Goal: Information Seeking & Learning: Learn about a topic

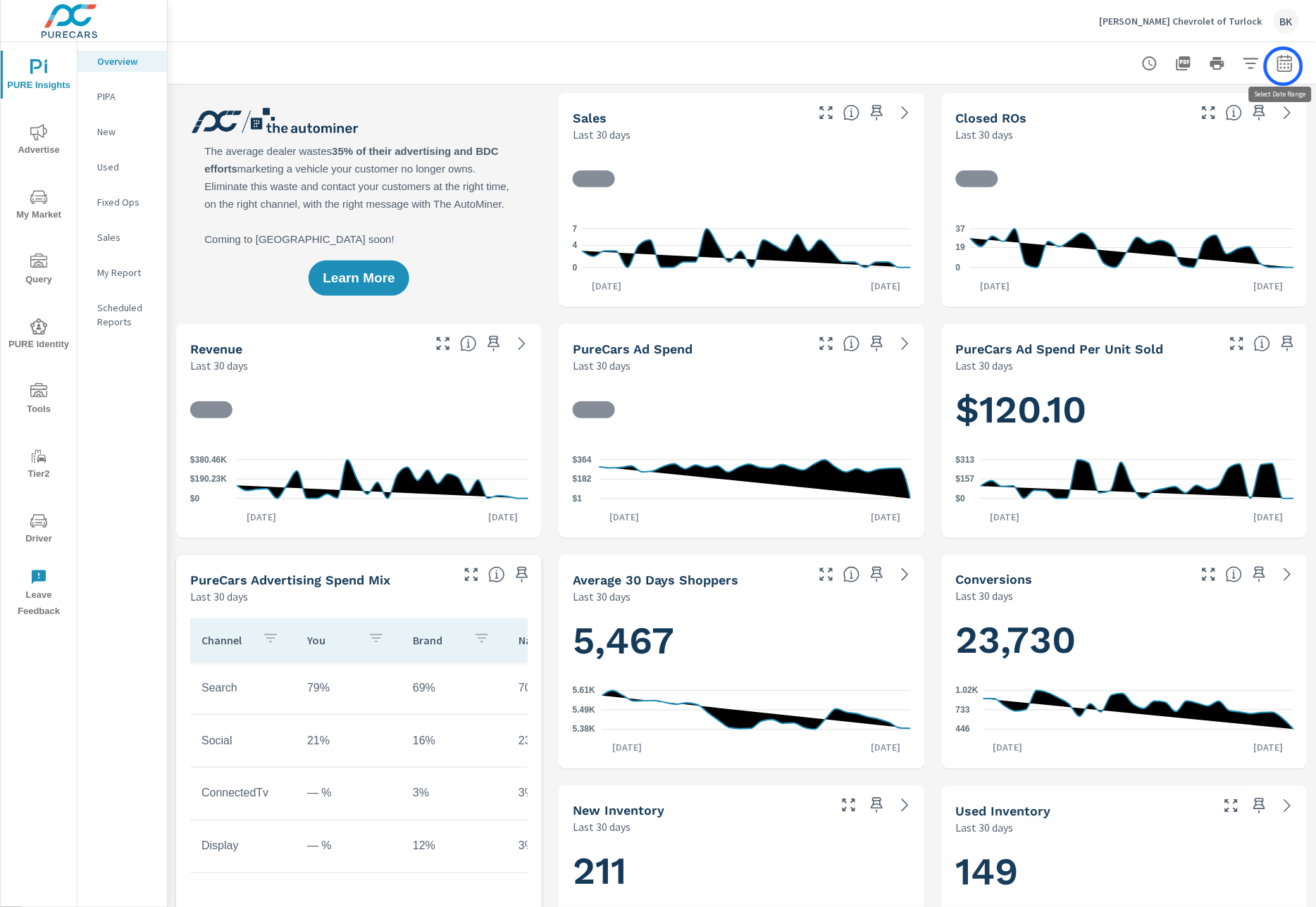
click at [1283, 66] on icon "button" at bounding box center [1284, 63] width 17 height 17
select select "Last 30 days"
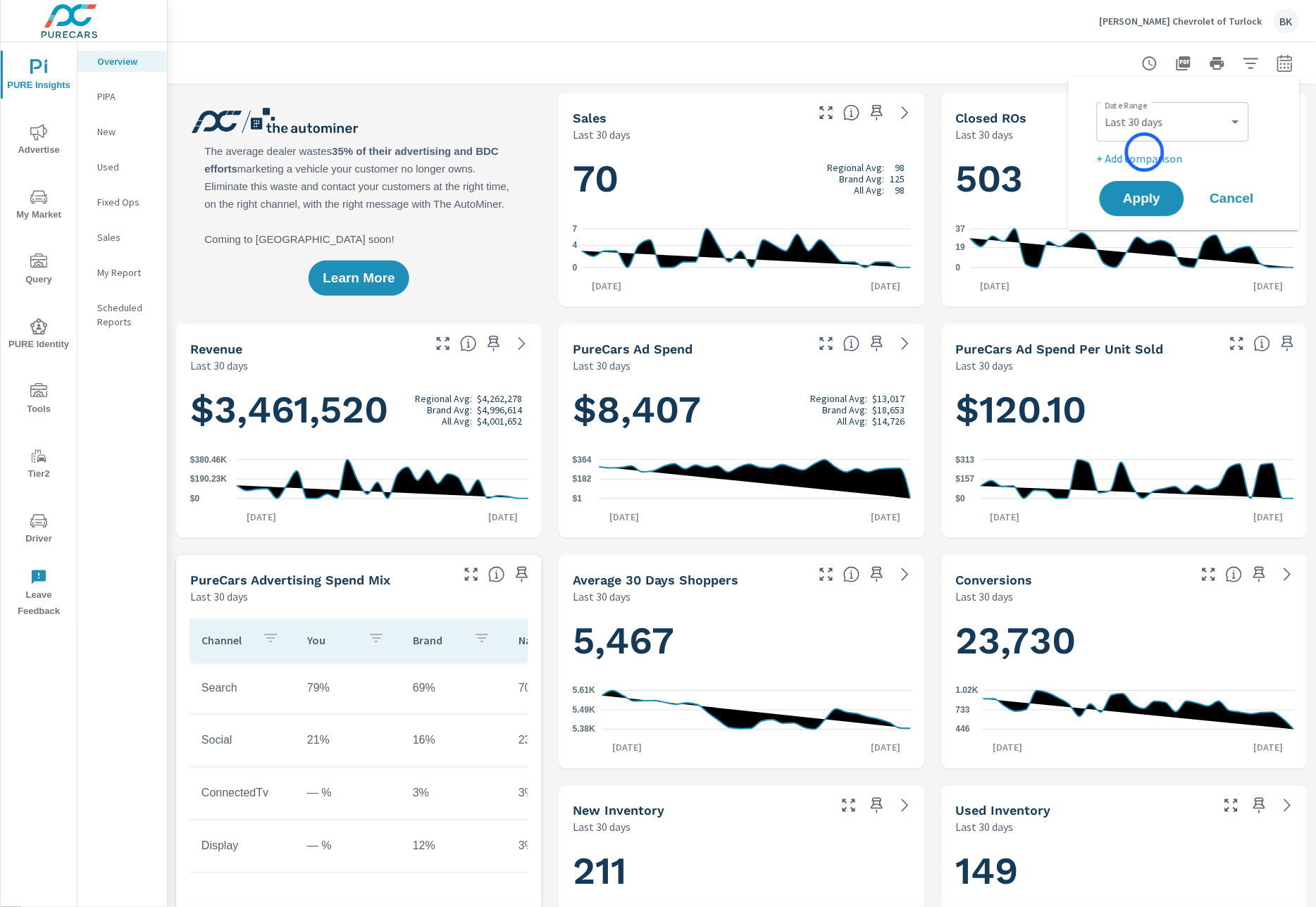
click at [1145, 152] on p "+ Add comparison" at bounding box center [1187, 158] width 181 height 17
select select "Previous period"
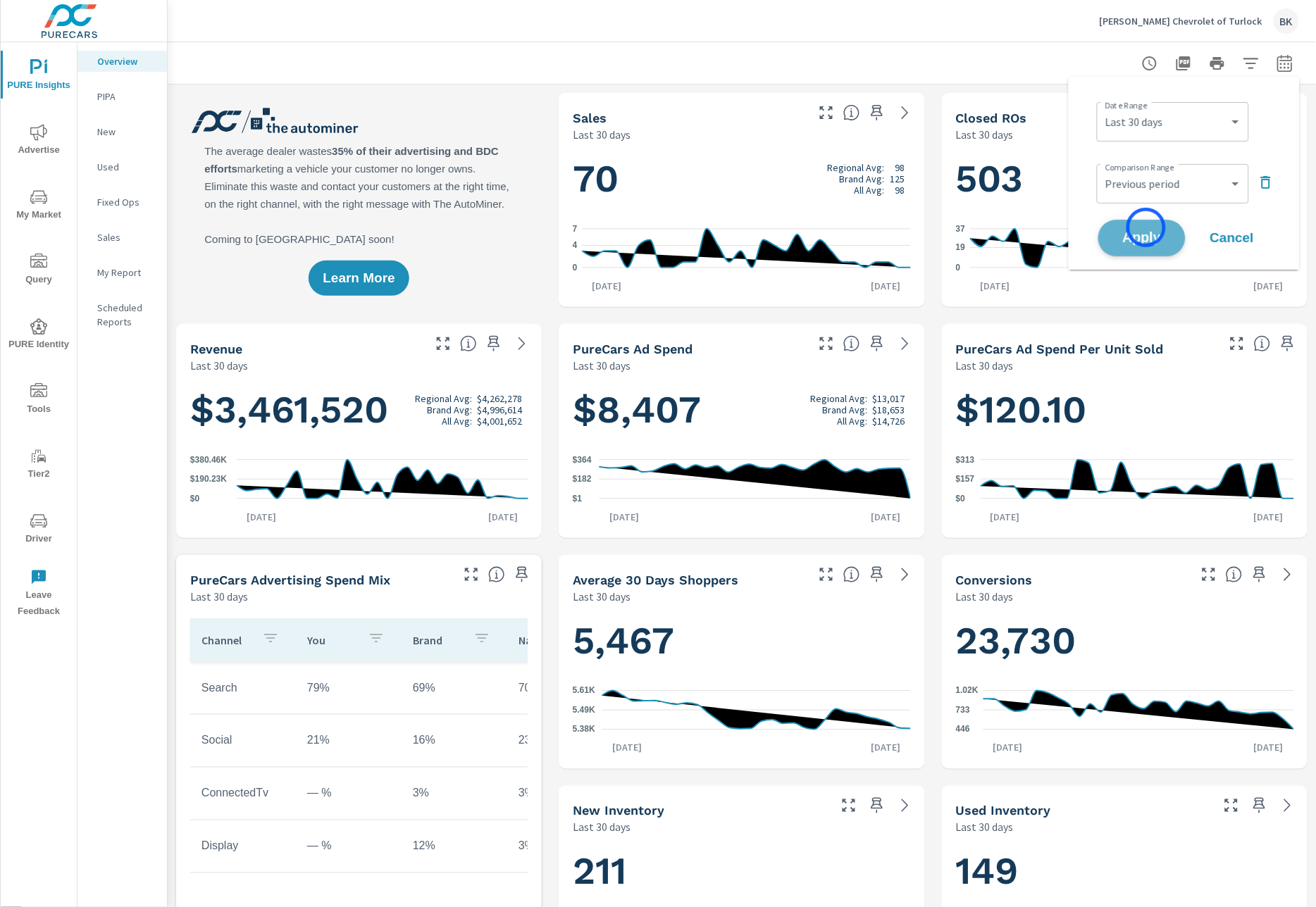
click at [1146, 227] on button "Apply" at bounding box center [1142, 237] width 88 height 36
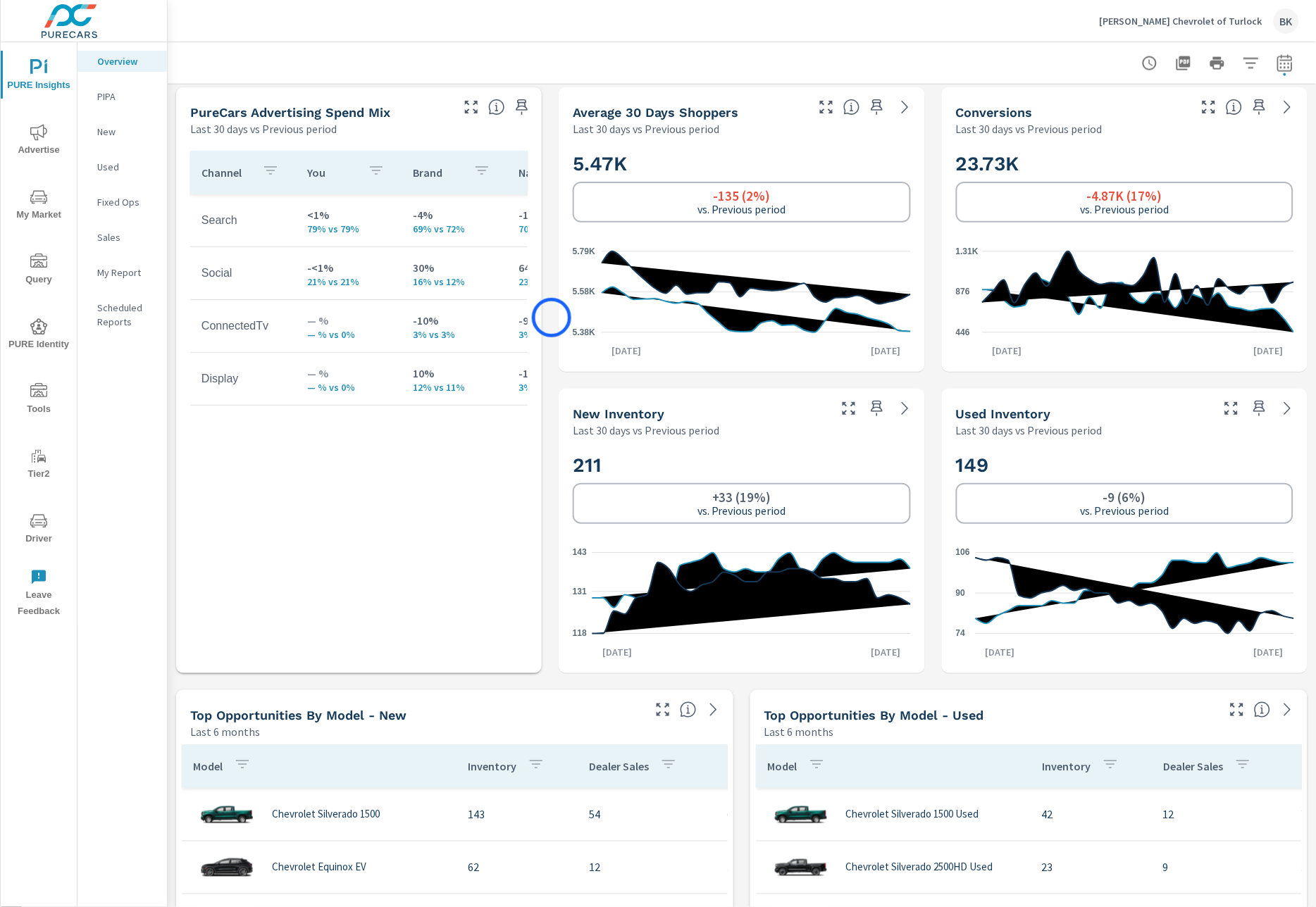
scroll to position [638, 0]
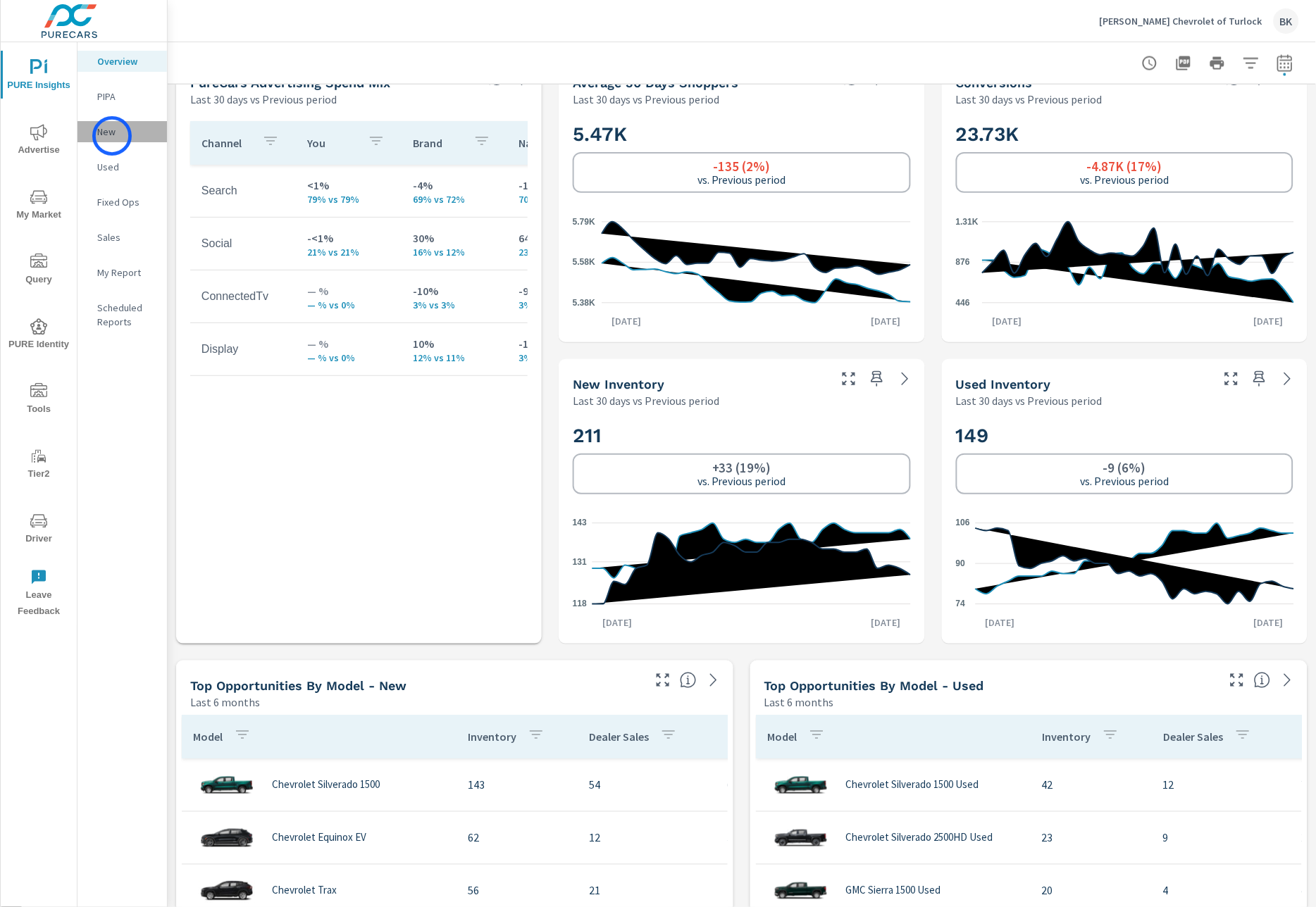
click at [112, 136] on p "New" at bounding box center [126, 131] width 59 height 14
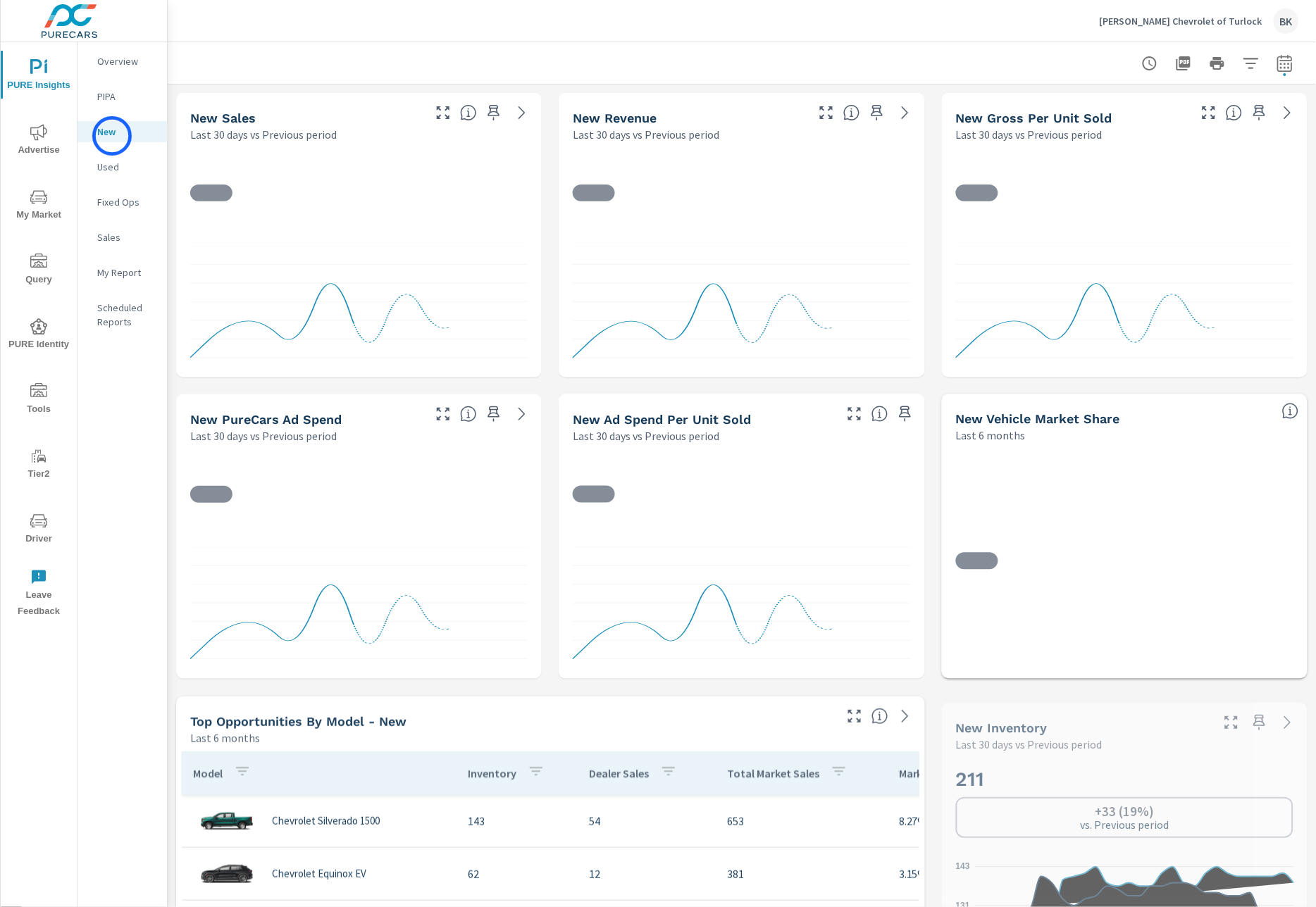
scroll to position [264, 0]
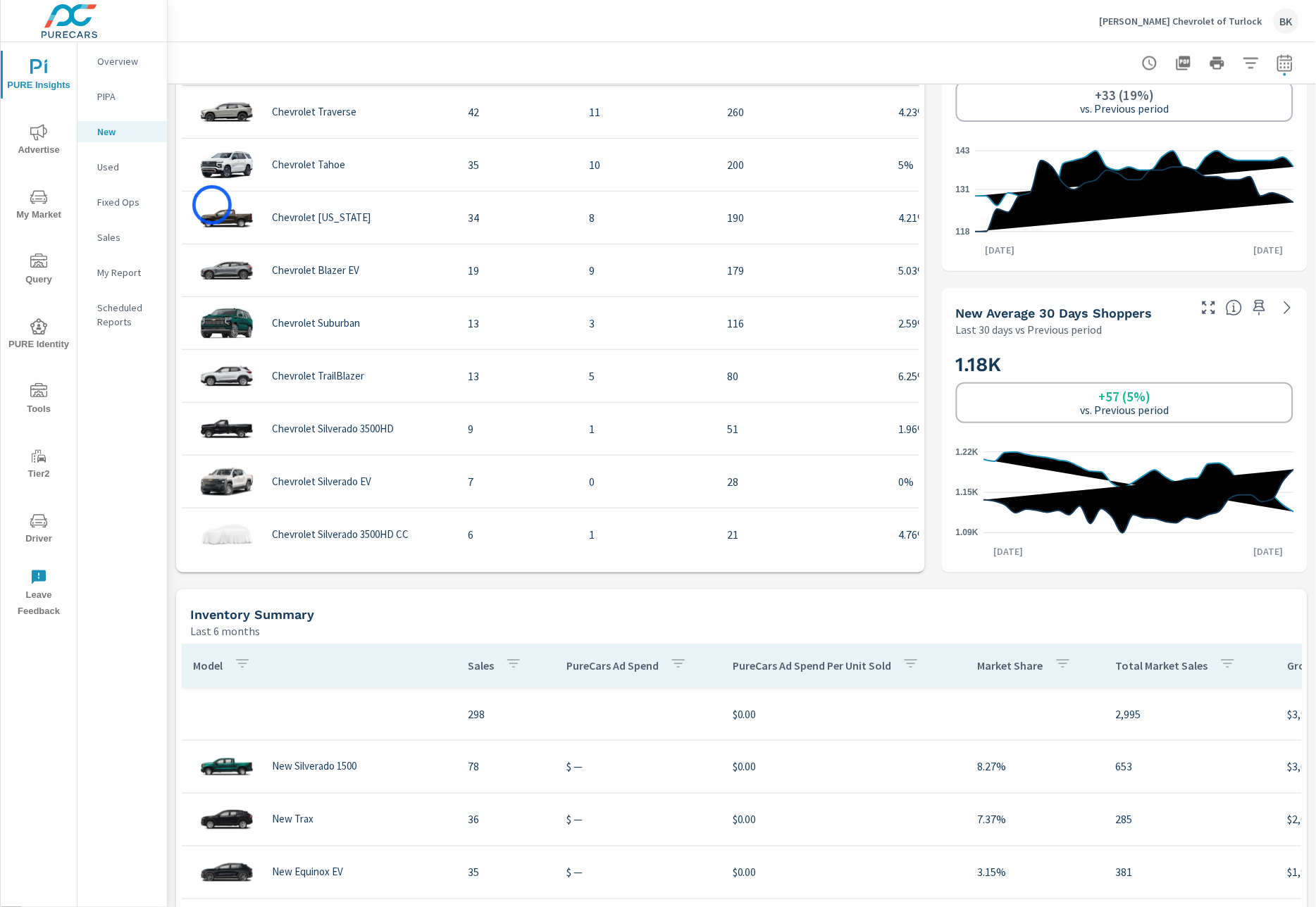
scroll to position [753, 0]
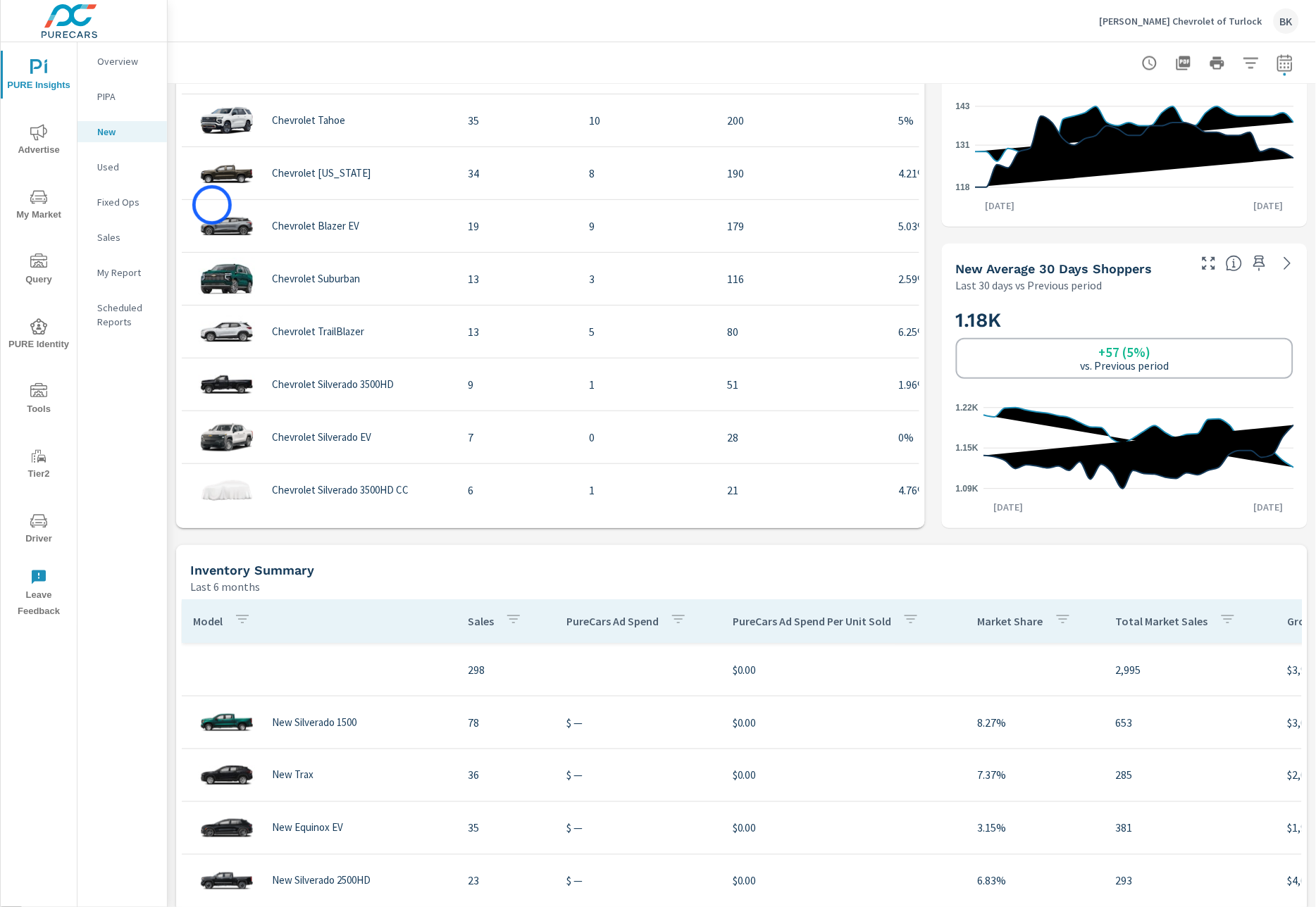
scroll to position [19, 0]
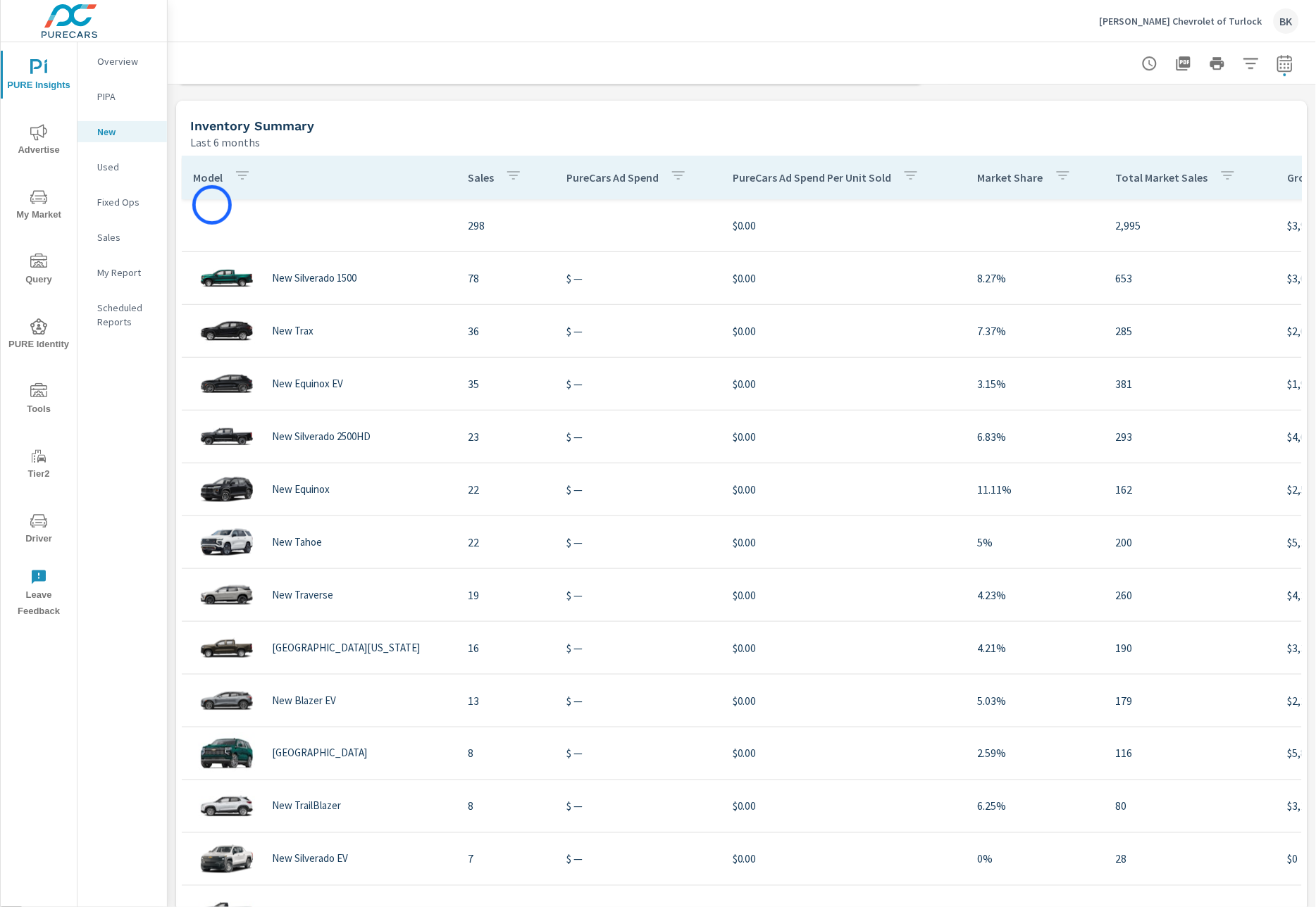
scroll to position [1286, 0]
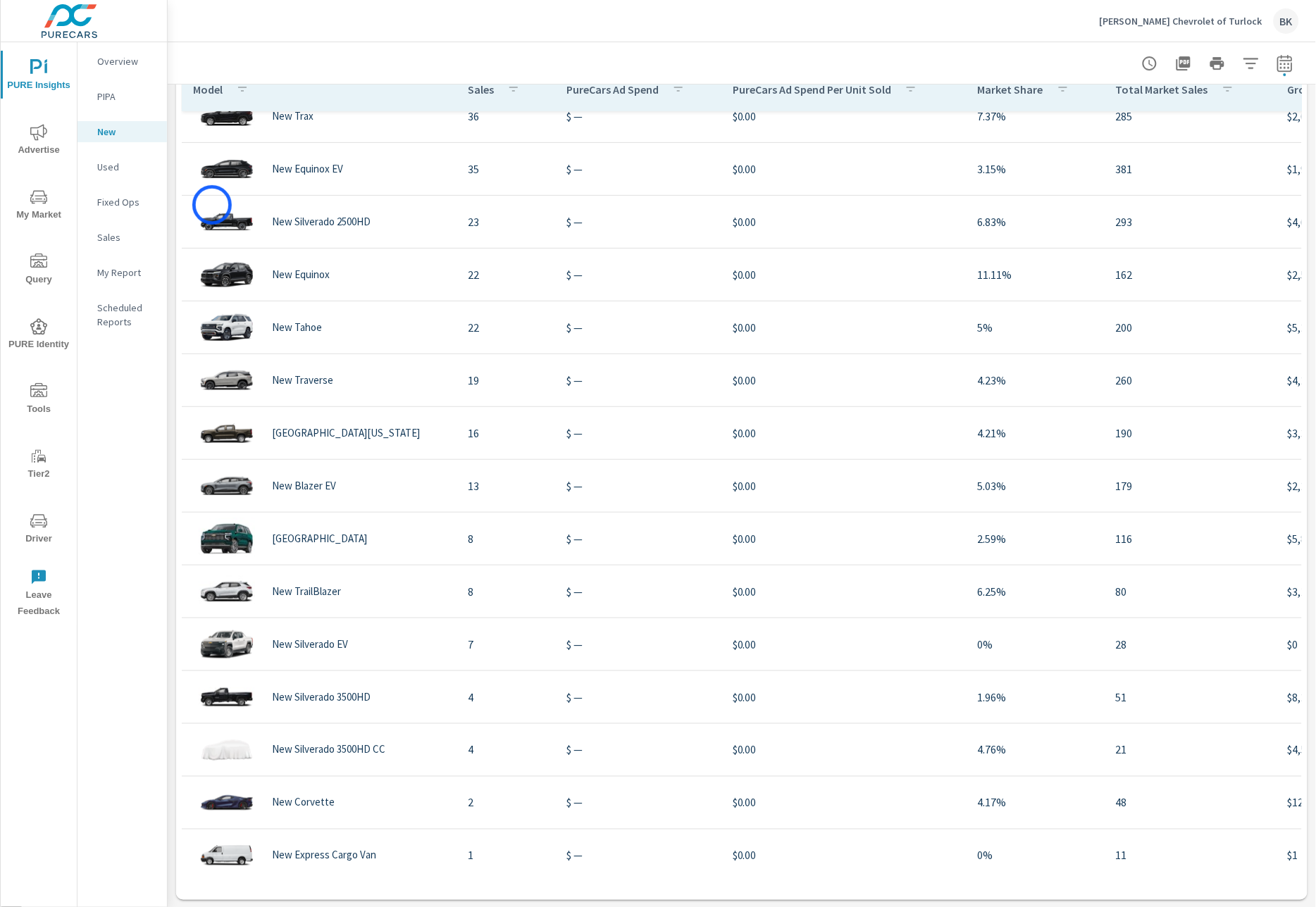
scroll to position [299, 0]
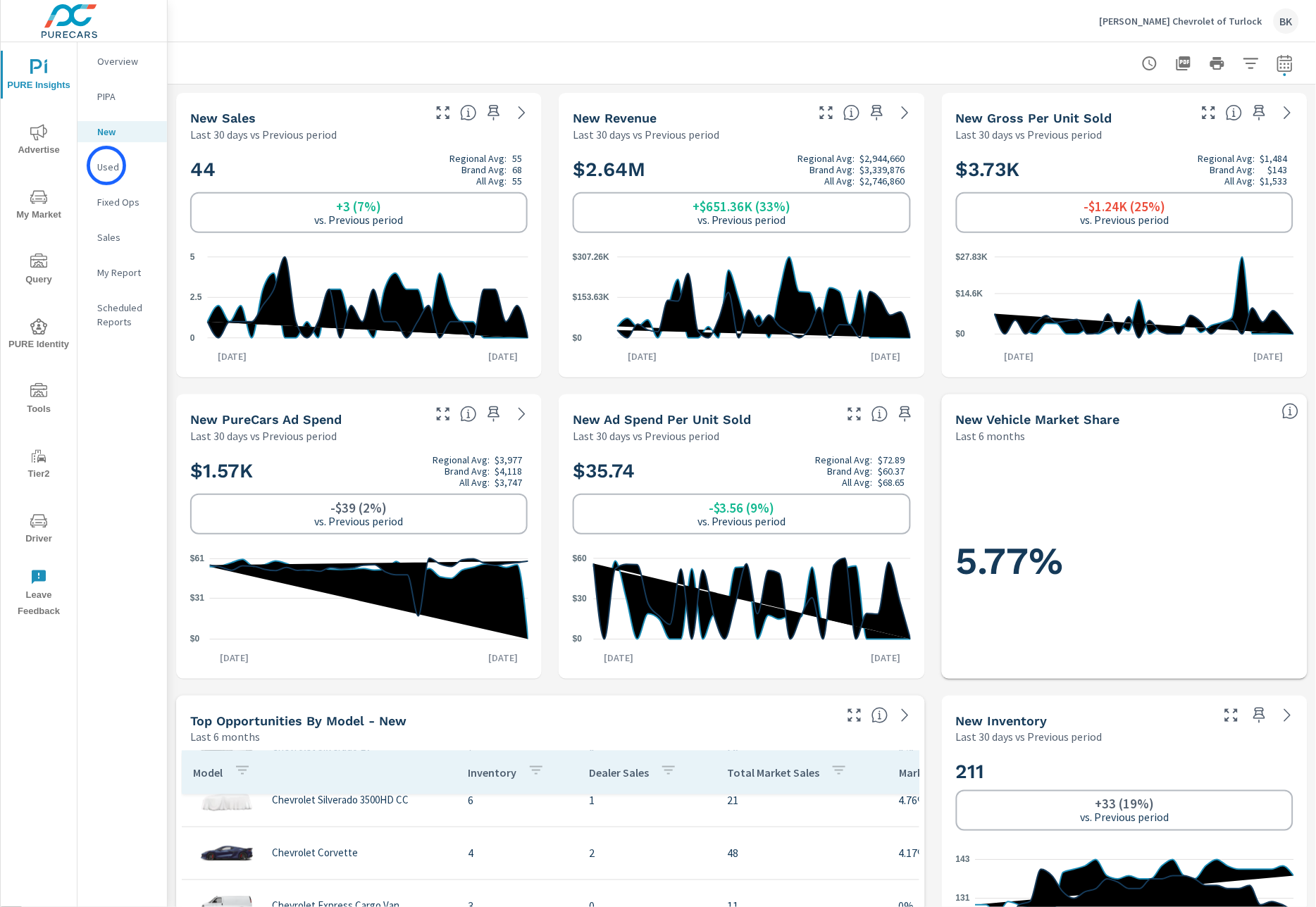
click at [106, 166] on p "Used" at bounding box center [126, 167] width 59 height 14
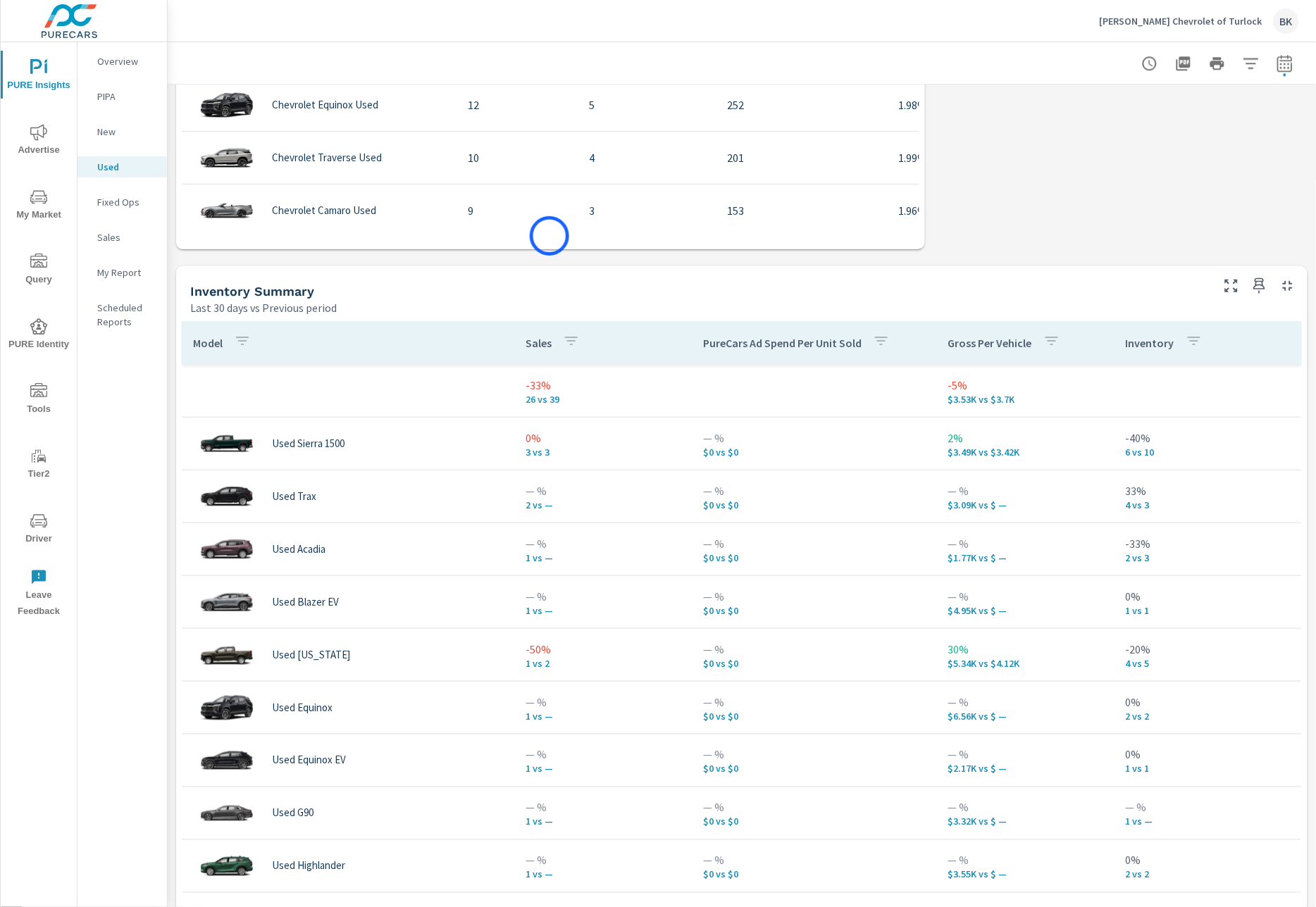
scroll to position [1286, 0]
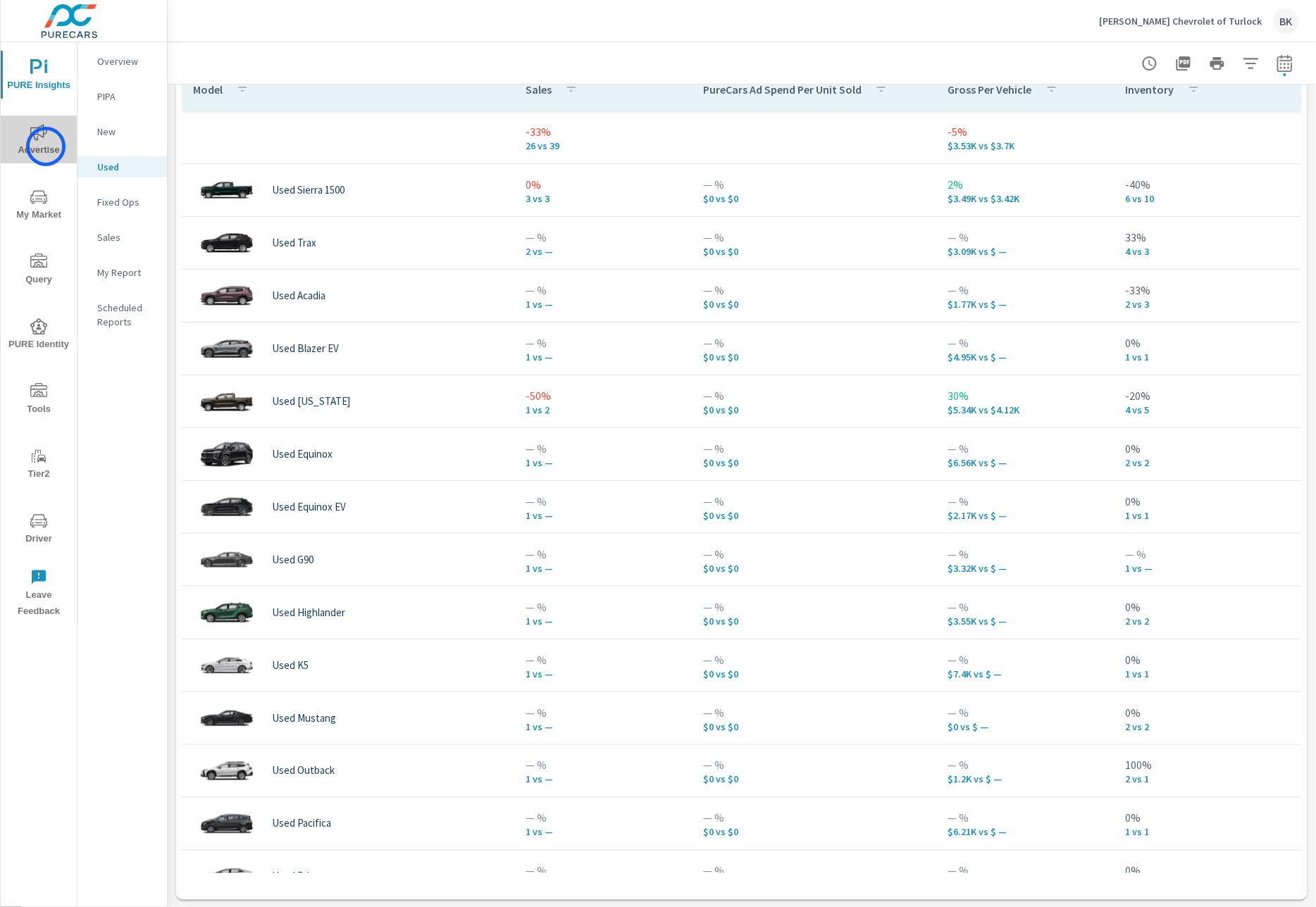
click at [46, 146] on span "Advertise" at bounding box center [38, 141] width 68 height 34
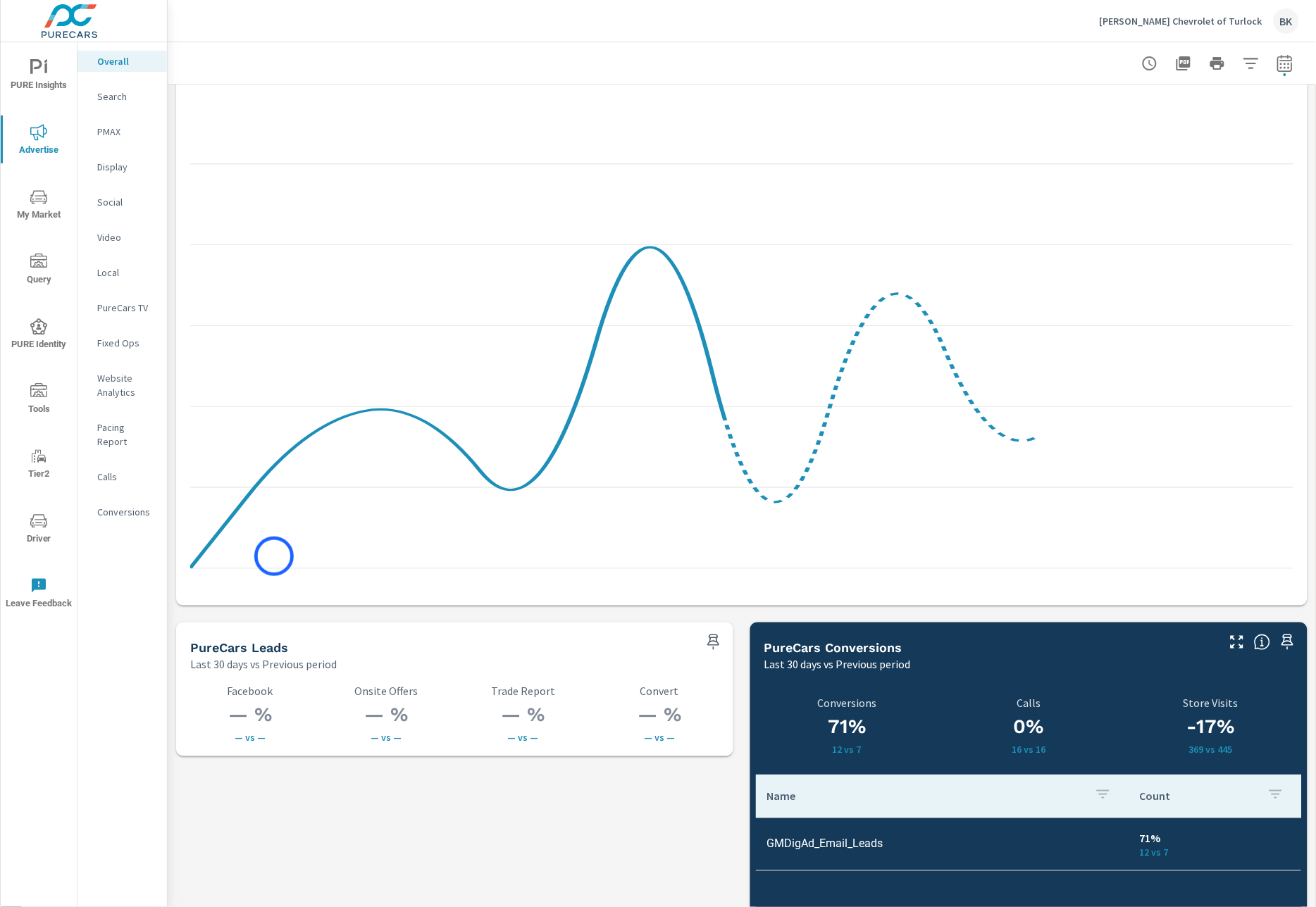
scroll to position [1738, 0]
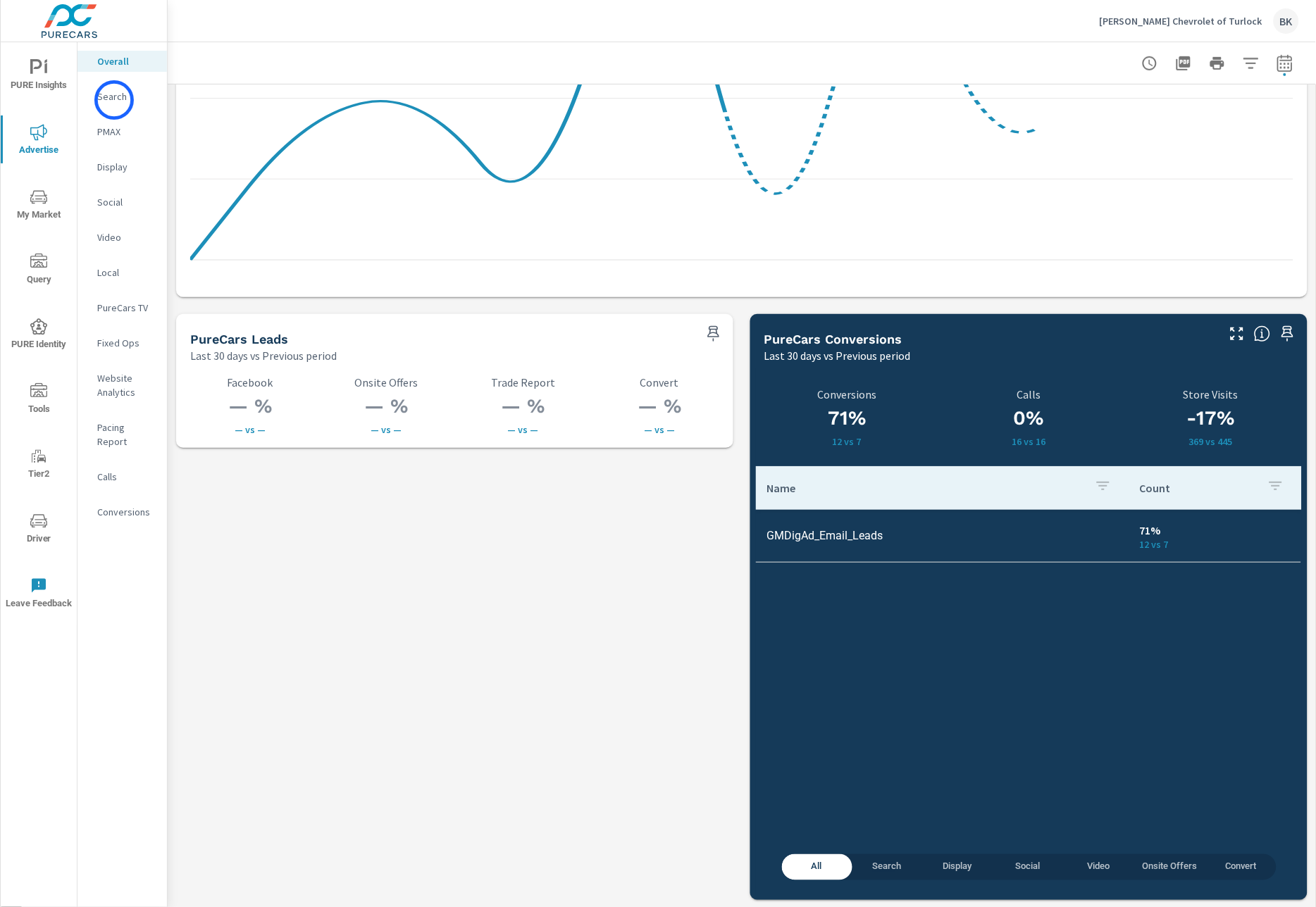
click at [115, 100] on p "Search" at bounding box center [126, 96] width 59 height 14
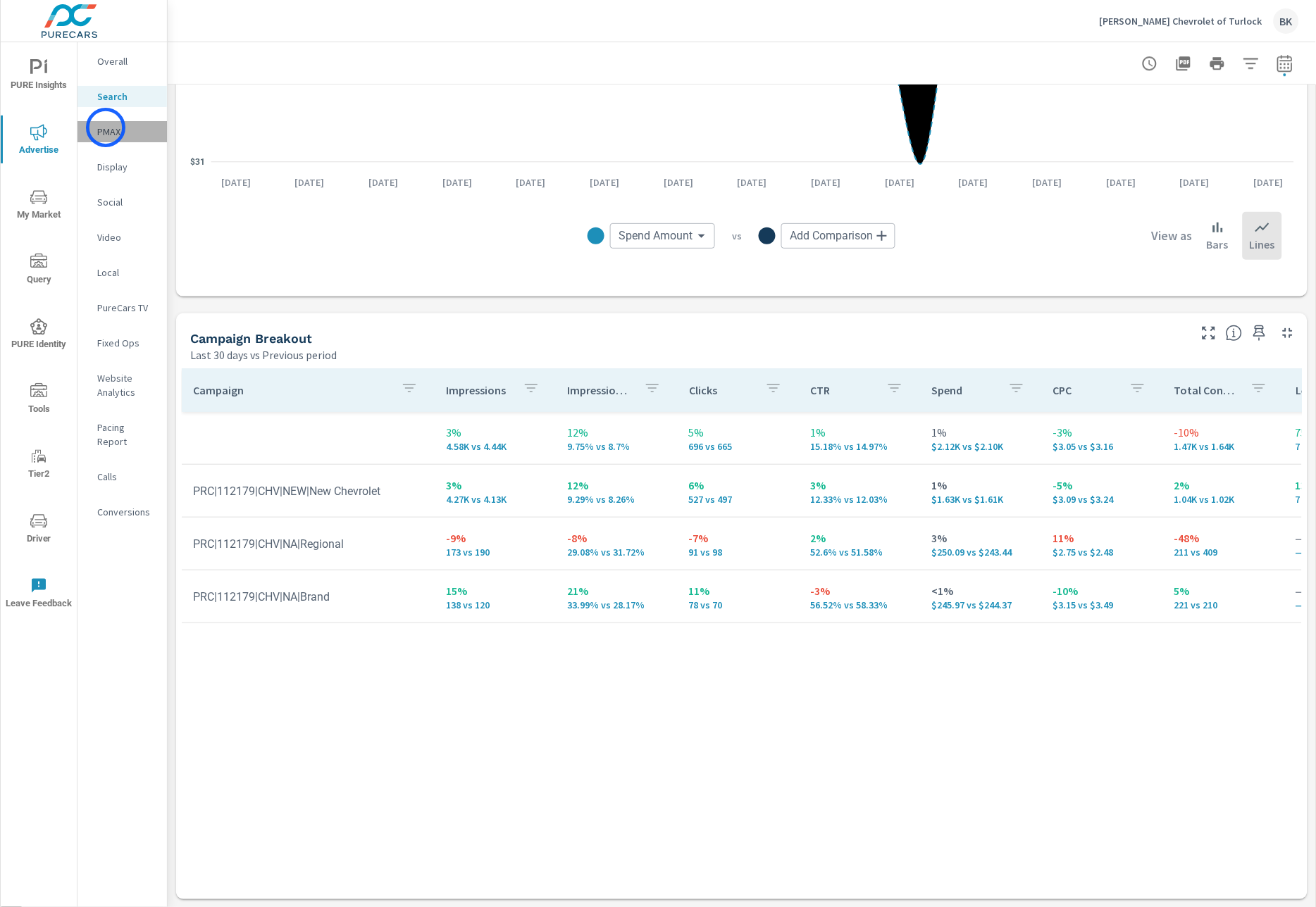
click at [105, 128] on p "PMAX" at bounding box center [126, 131] width 59 height 14
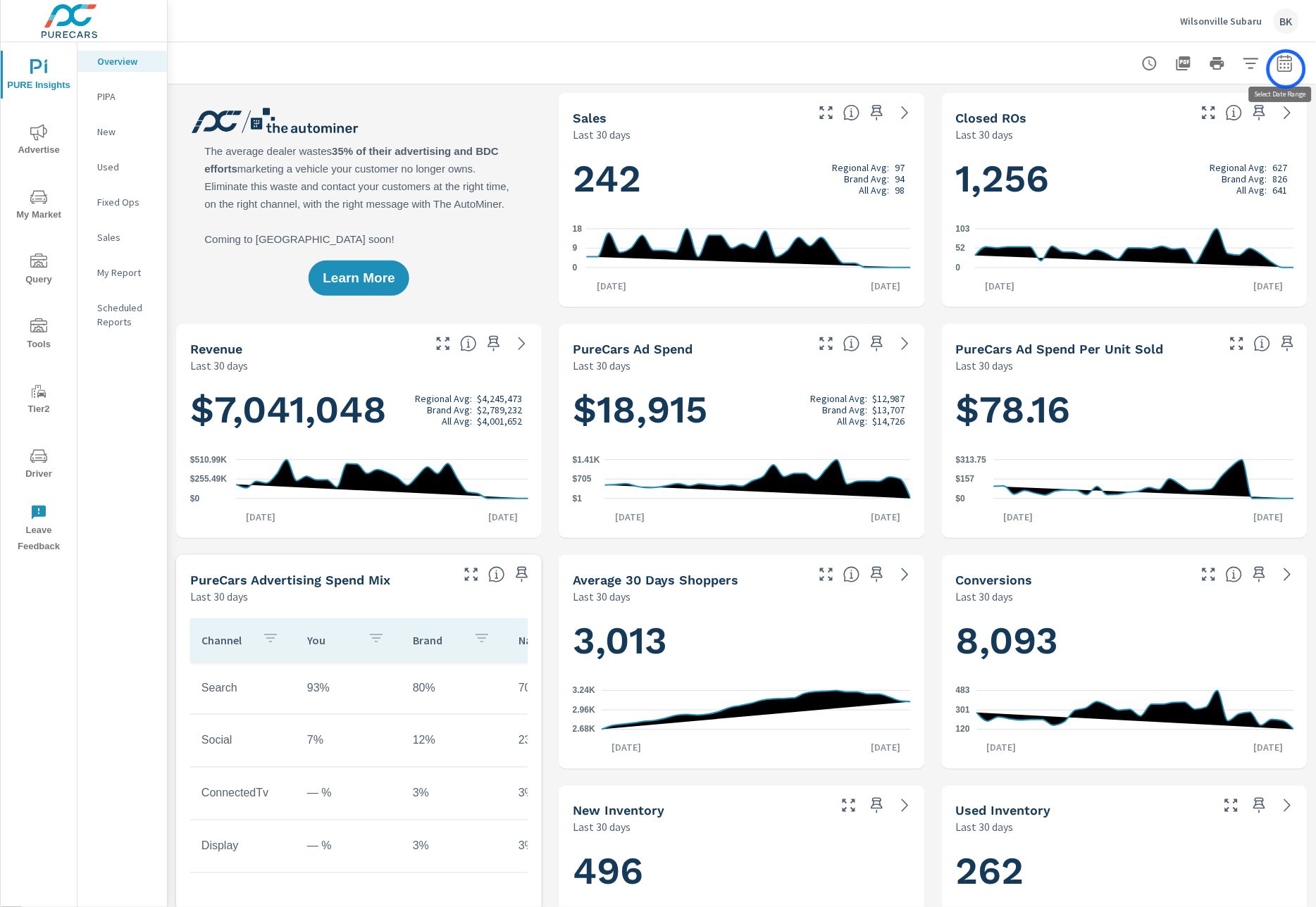
click at [1286, 69] on icon "button" at bounding box center [1284, 63] width 17 height 17
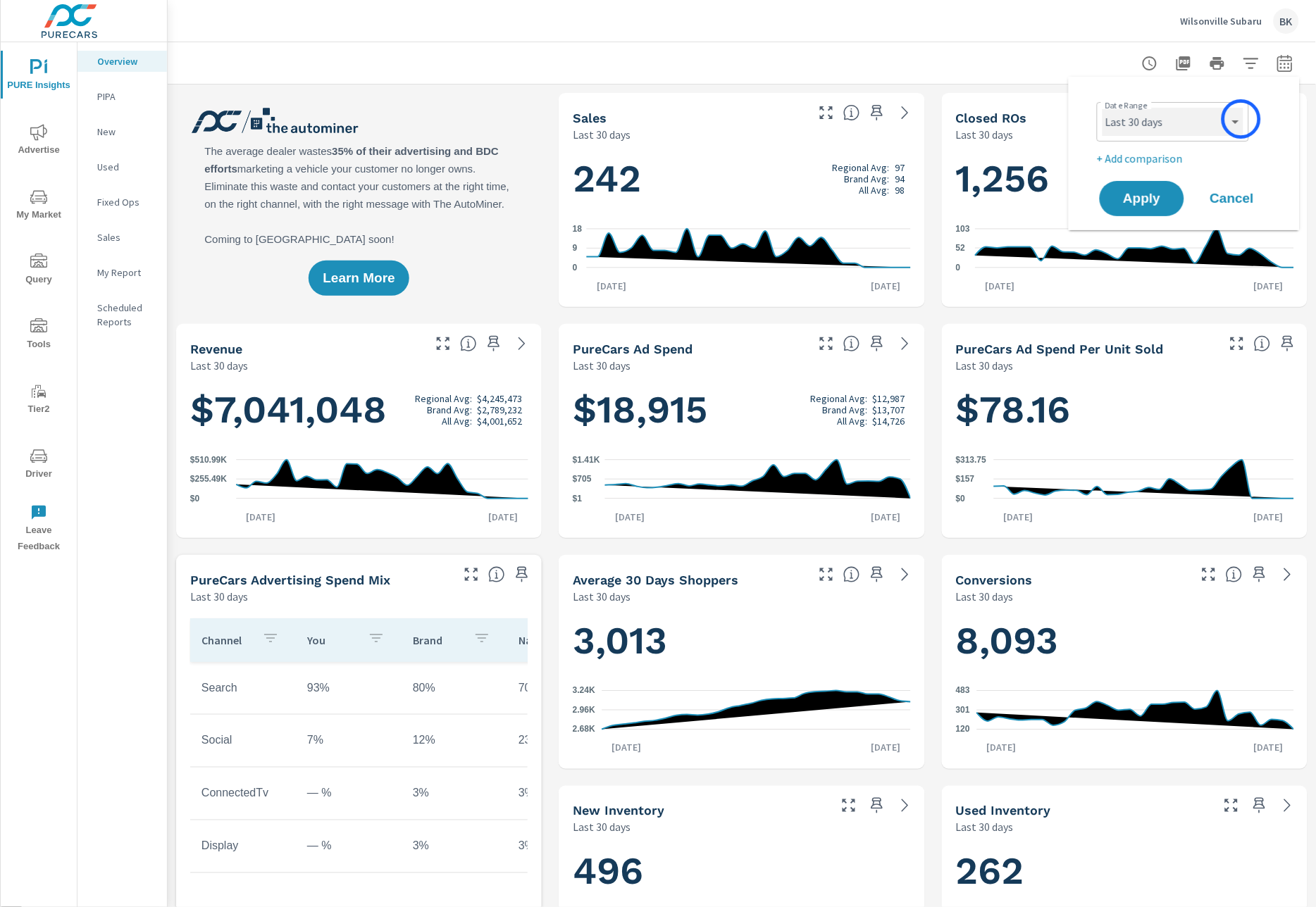
click at [1232, 124] on select "Custom Yesterday Last week Last 7 days Last 14 days Last 30 days Last 45 days L…" at bounding box center [1173, 122] width 141 height 28
click at [1103, 108] on select "Custom Yesterday Last week Last 7 days Last 14 days Last 30 days Last 45 days L…" at bounding box center [1173, 122] width 141 height 28
select select "Last month"
click at [1134, 152] on p "+ Add comparison" at bounding box center [1187, 158] width 181 height 17
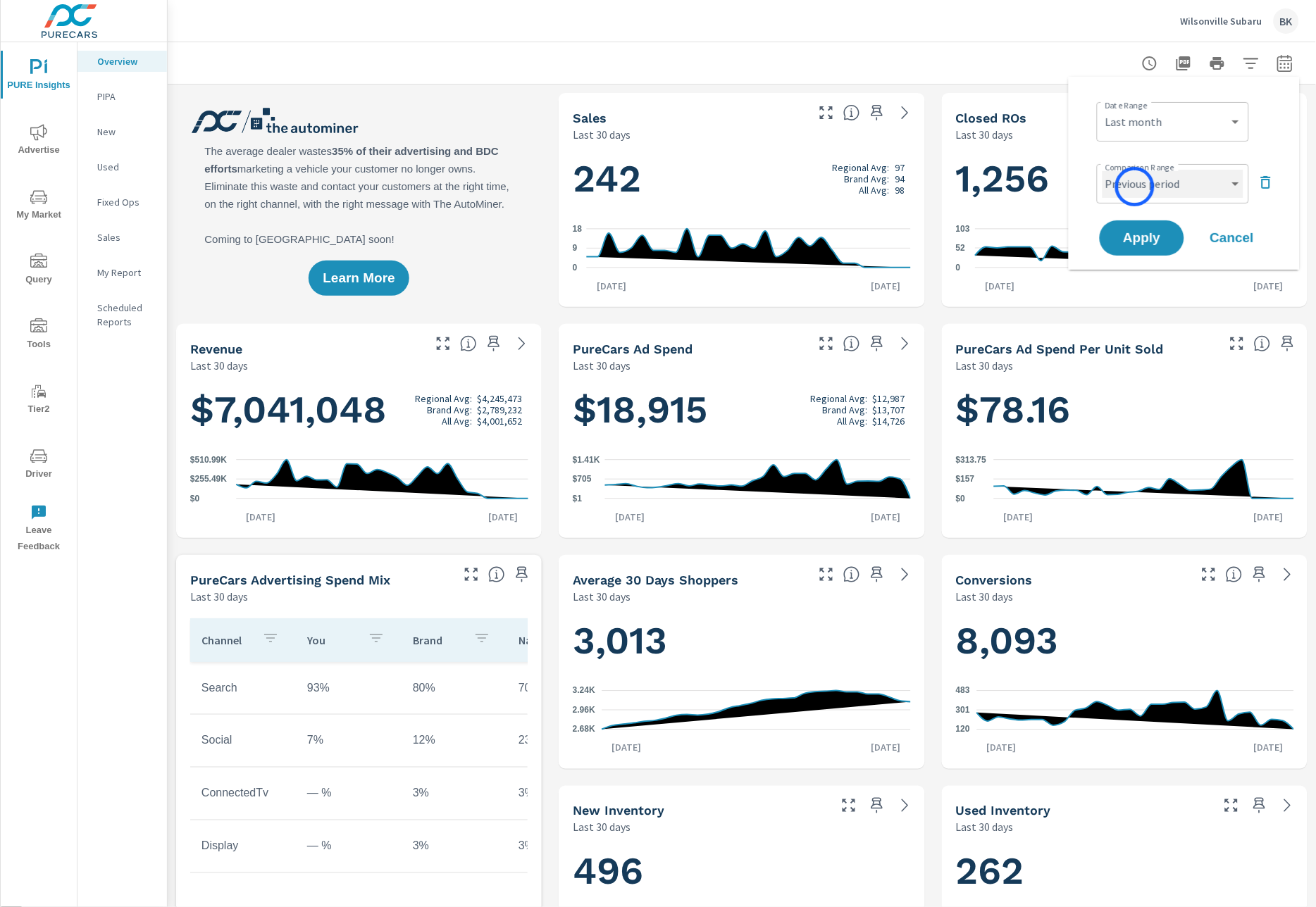
click at [1134, 186] on select "Custom Previous period Previous month Previous year" at bounding box center [1173, 183] width 141 height 28
click at [1103, 169] on select "Custom Previous period Previous month Previous year" at bounding box center [1173, 183] width 141 height 28
select select "Previous month"
click at [1134, 241] on span "Apply" at bounding box center [1142, 238] width 58 height 13
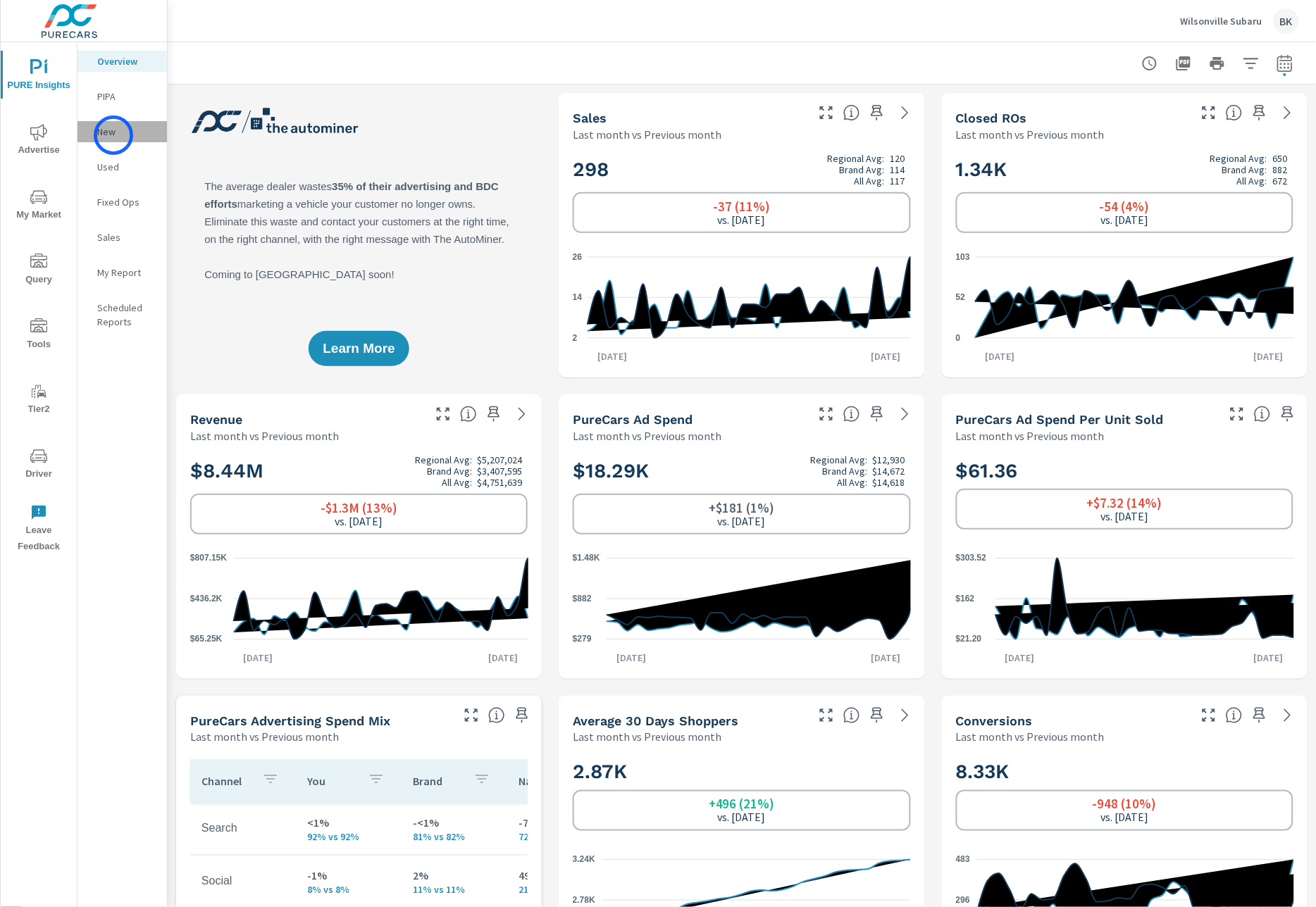
click at [114, 135] on p "New" at bounding box center [126, 131] width 59 height 14
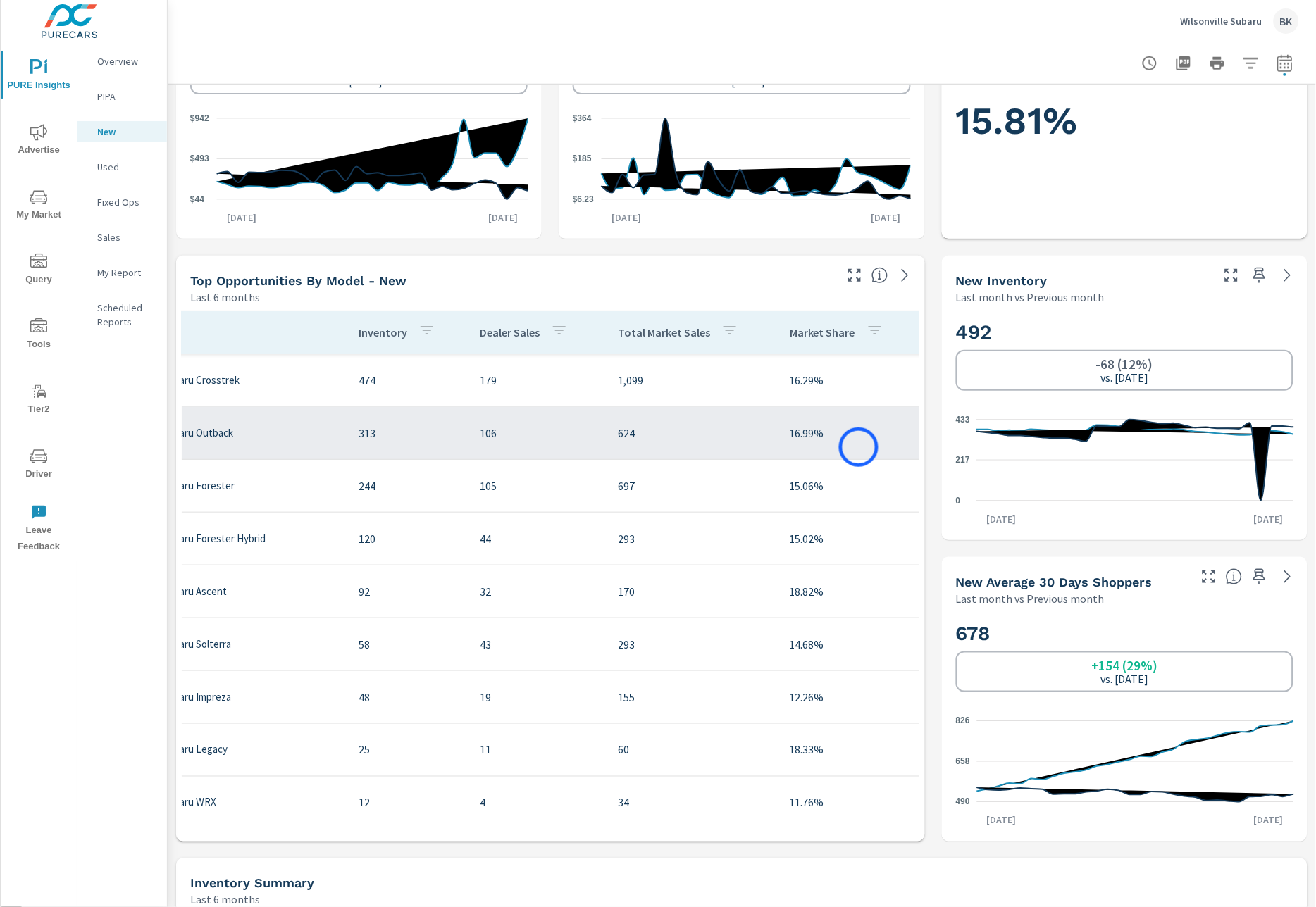
scroll to position [0, 110]
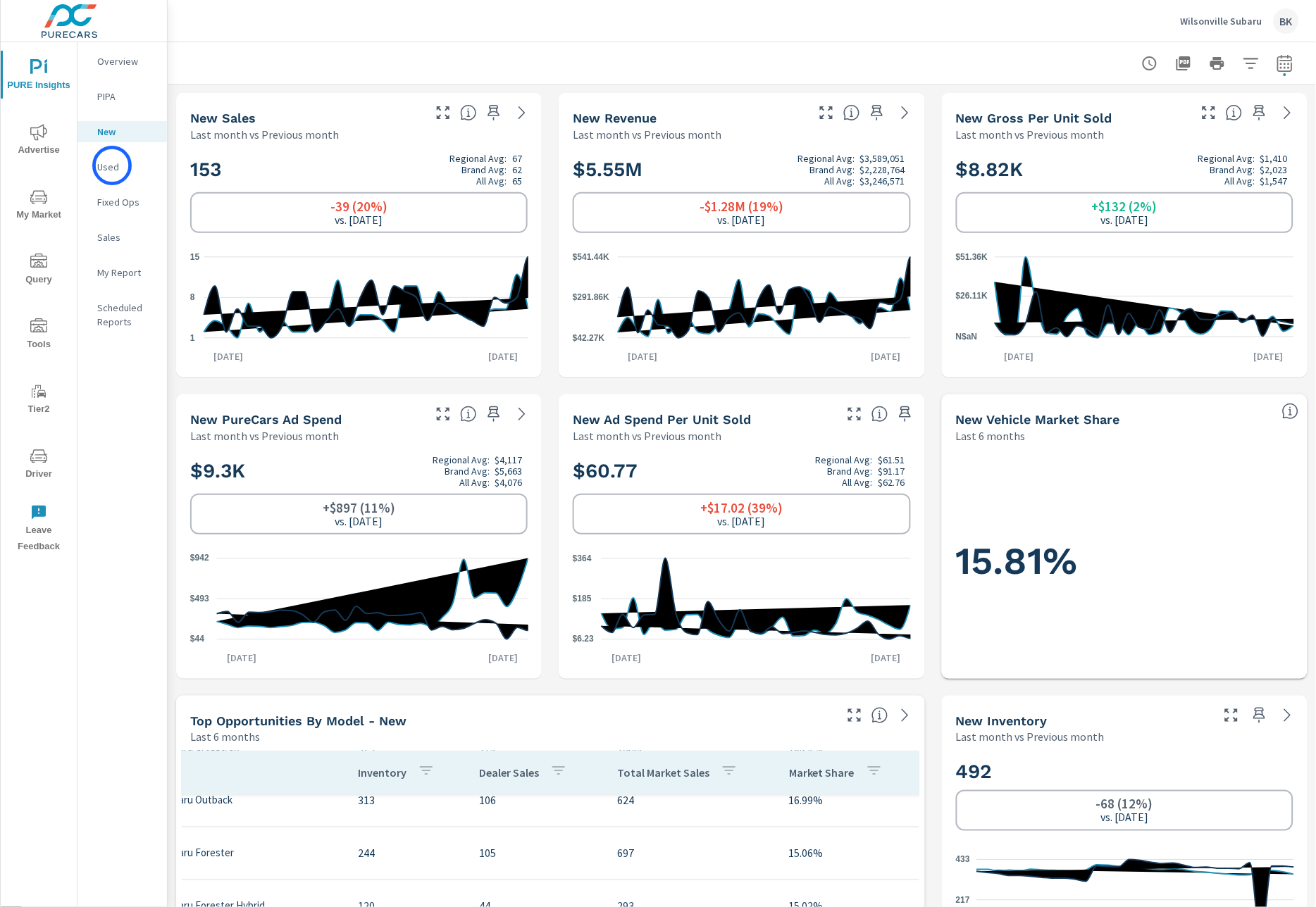
click at [112, 166] on p "Used" at bounding box center [126, 167] width 59 height 14
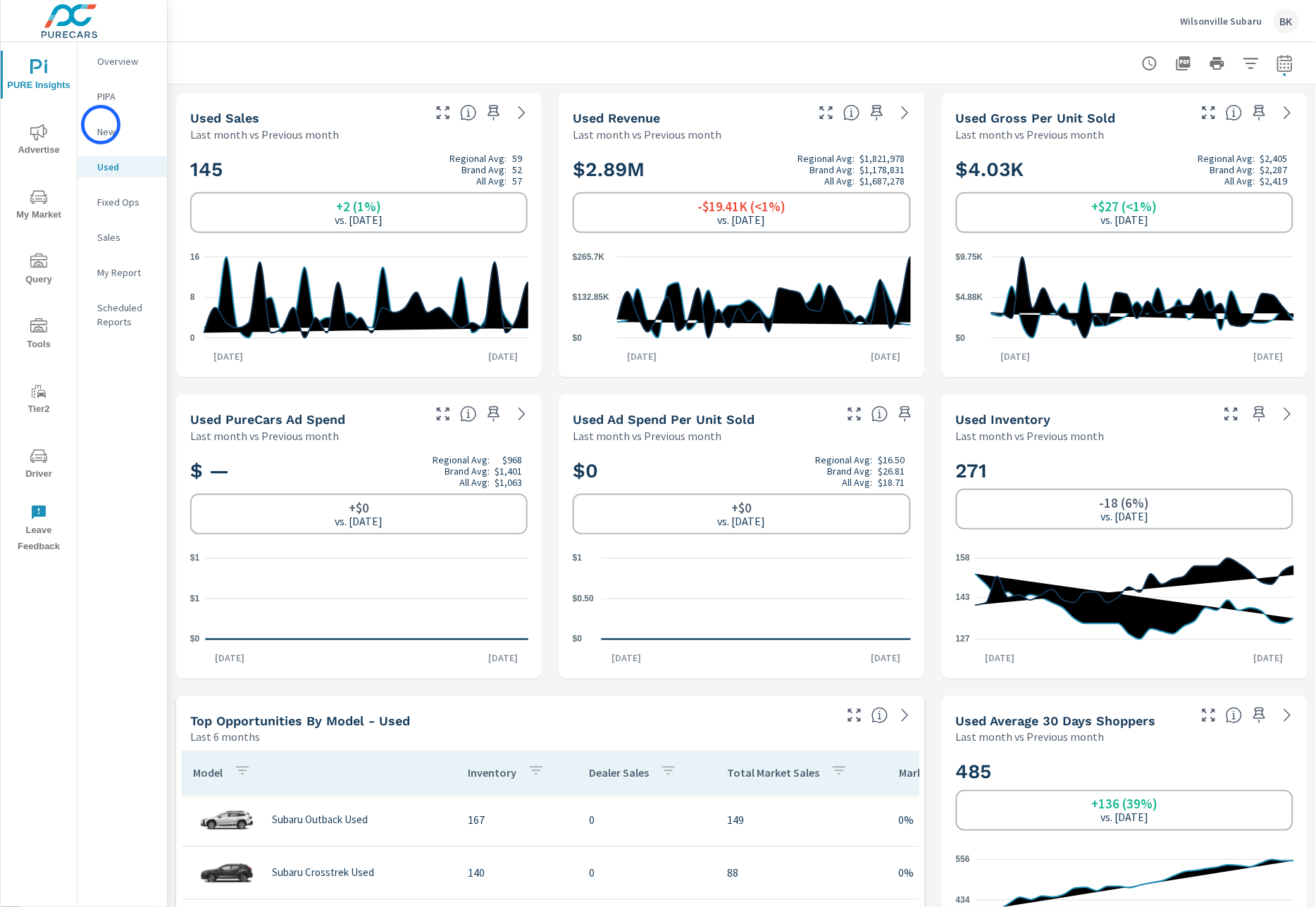
click at [101, 125] on p "New" at bounding box center [126, 131] width 59 height 14
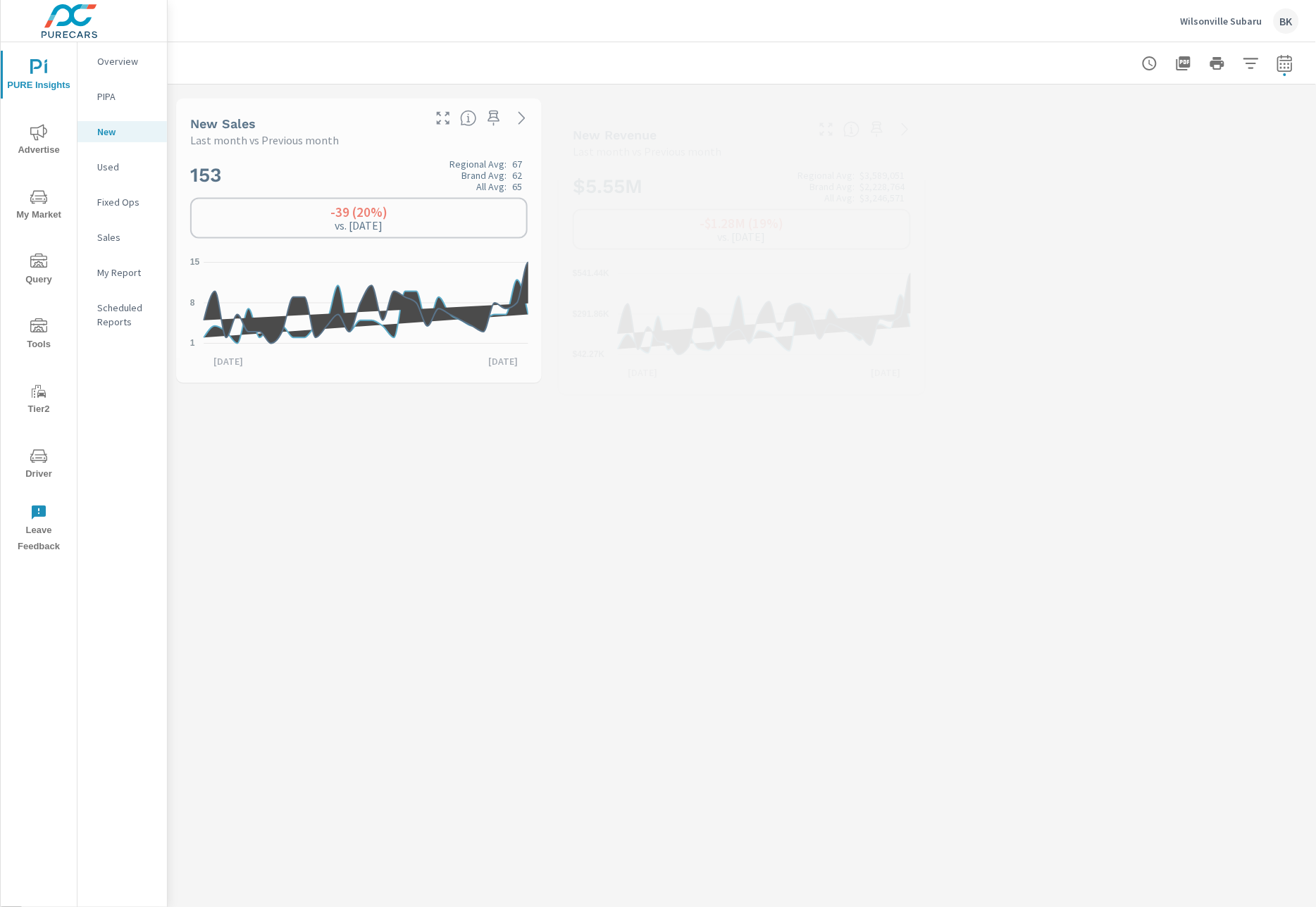
scroll to position [53, 0]
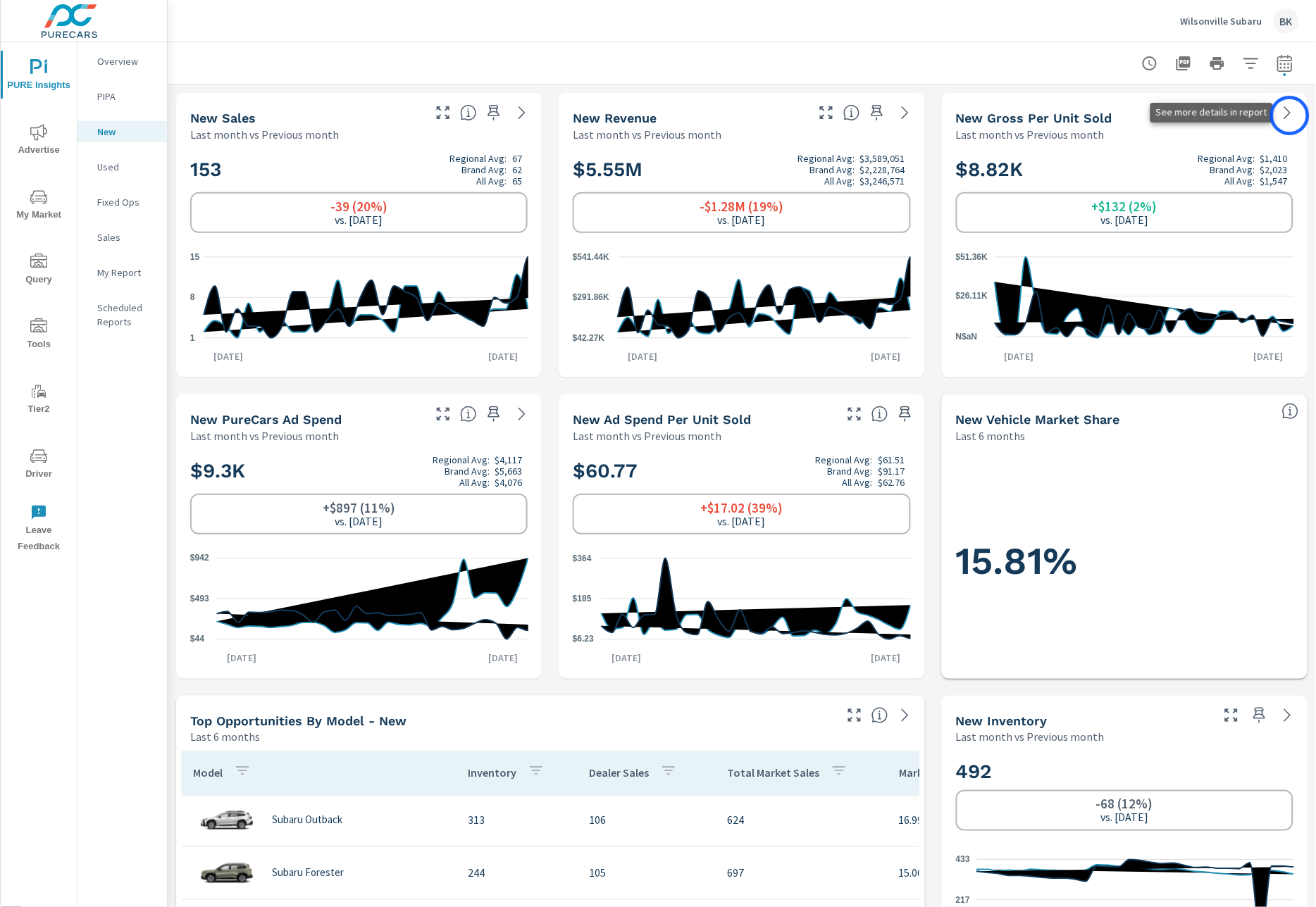
click at [1290, 115] on icon at bounding box center [1287, 113] width 17 height 17
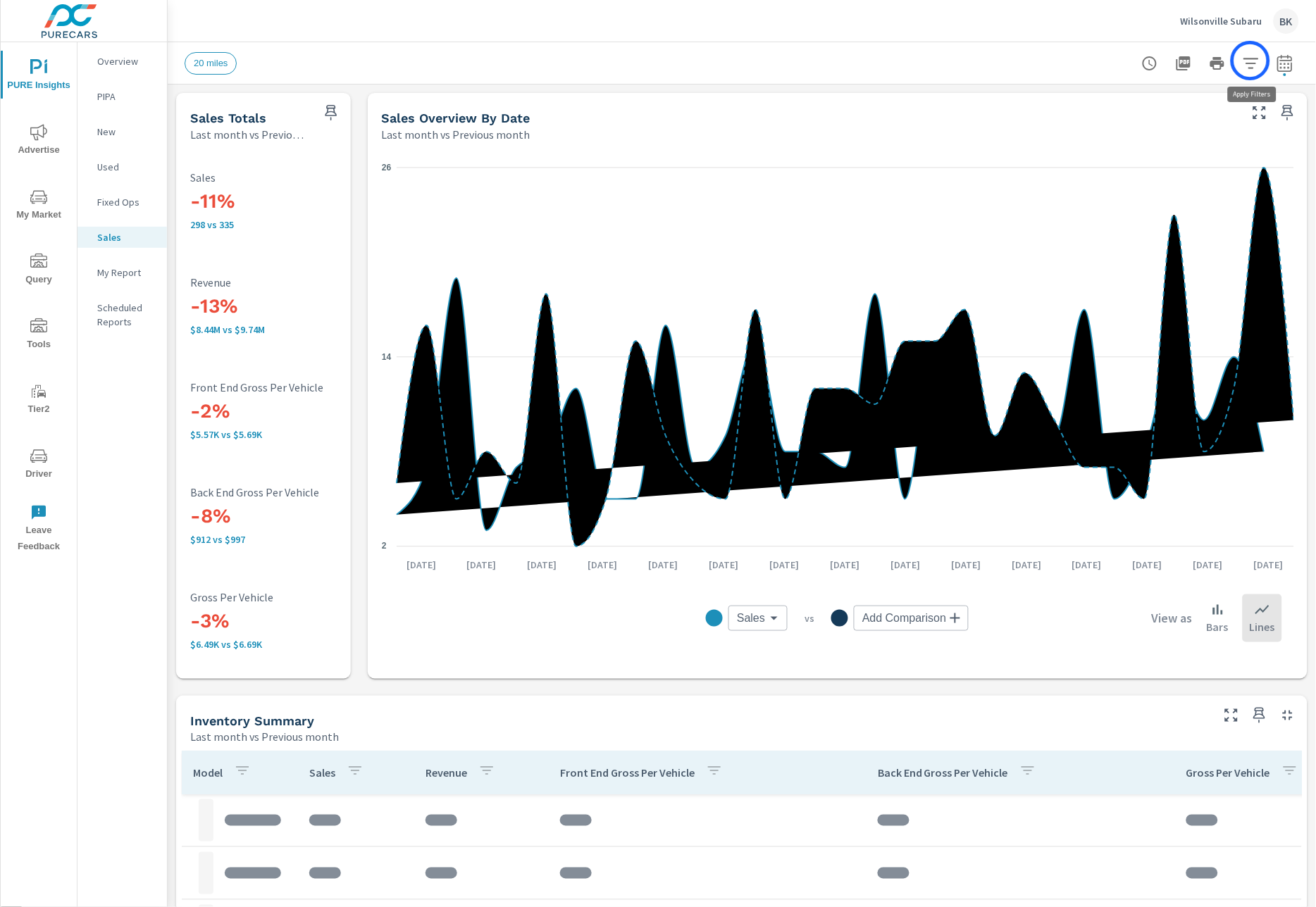
click at [1251, 61] on icon "button" at bounding box center [1251, 63] width 17 height 17
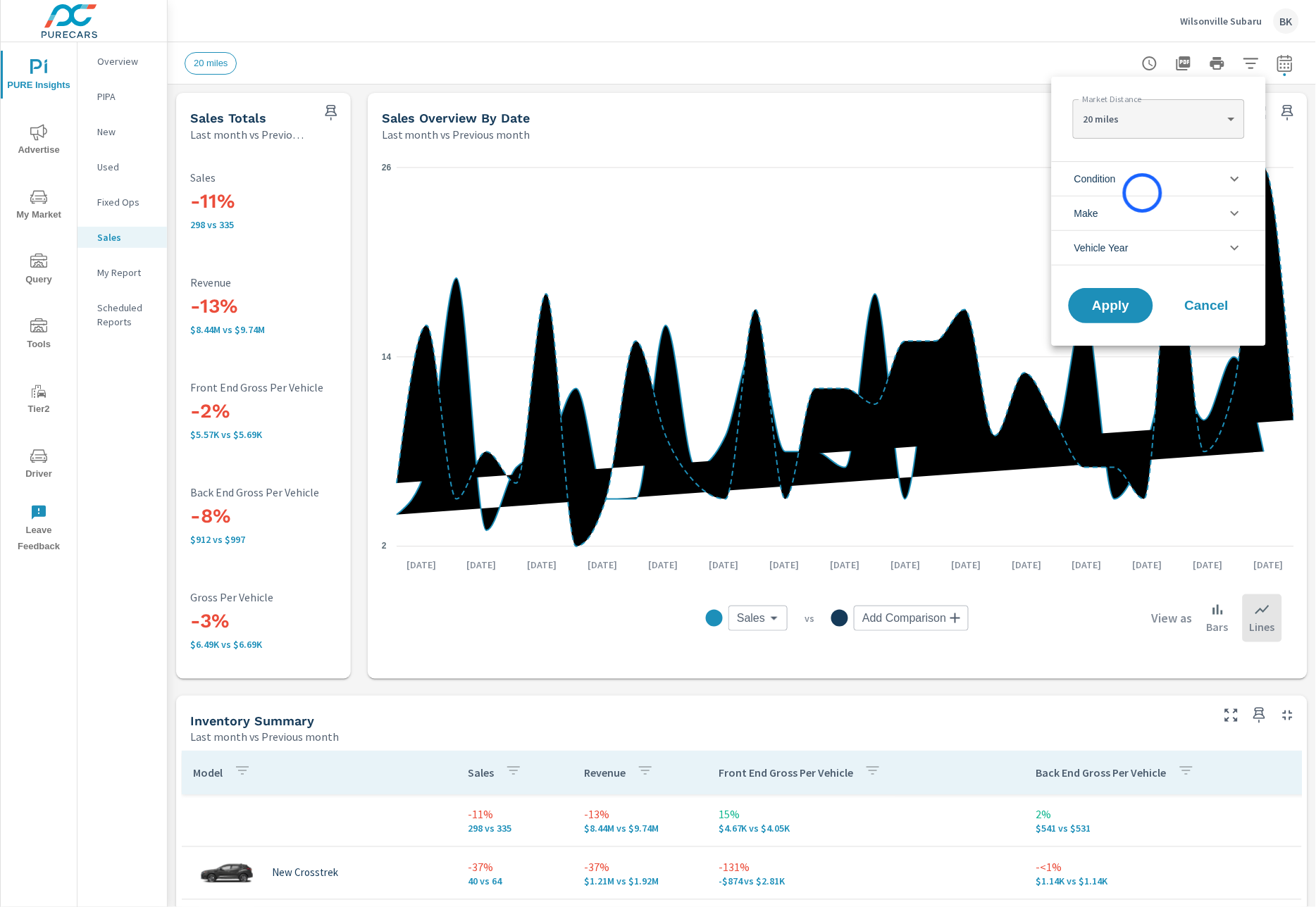
click at [1143, 193] on li "Condition" at bounding box center [1159, 178] width 214 height 34
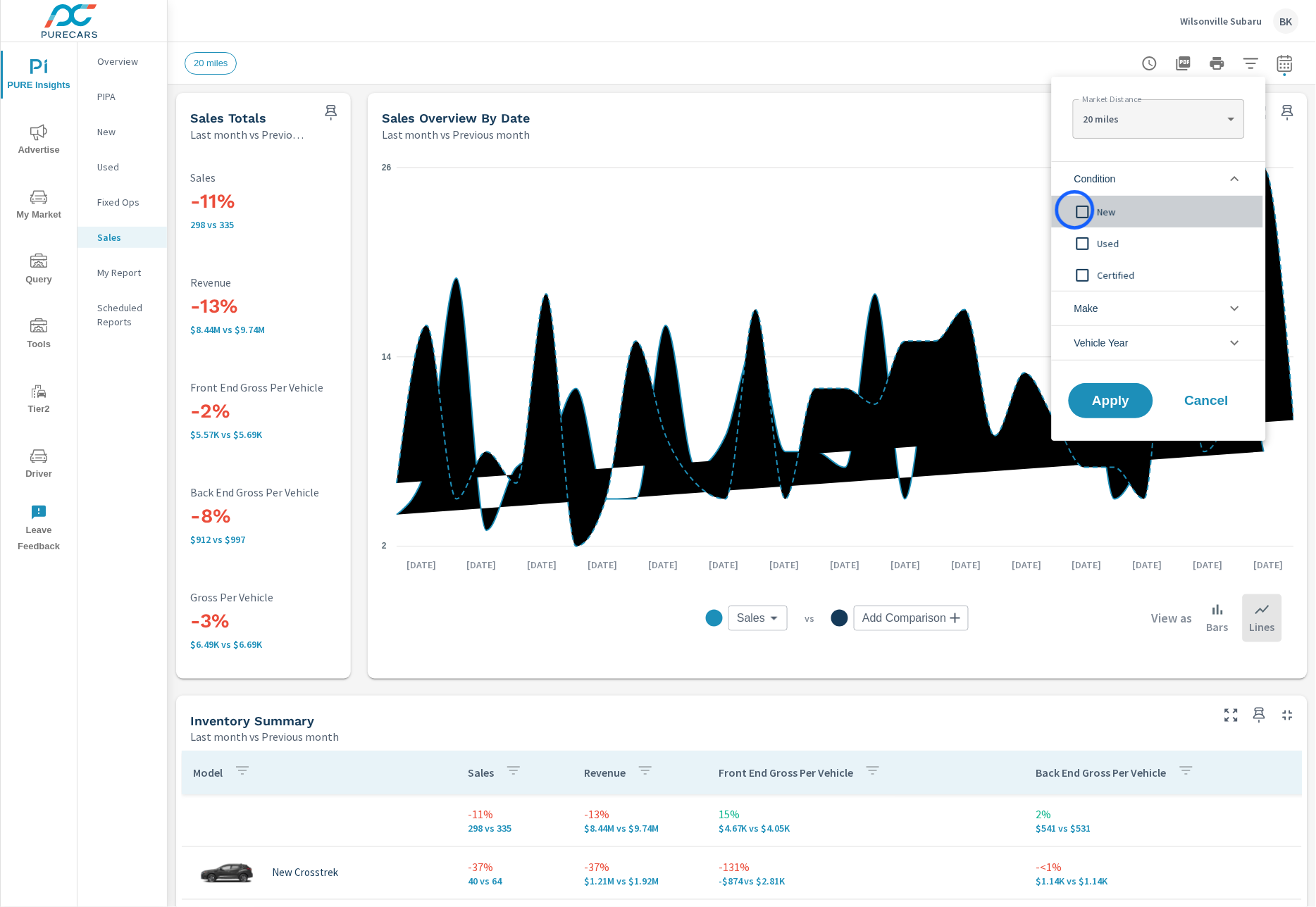
click at [1075, 210] on input "filter options" at bounding box center [1082, 212] width 30 height 30
click at [1119, 409] on button "Apply" at bounding box center [1111, 400] width 88 height 36
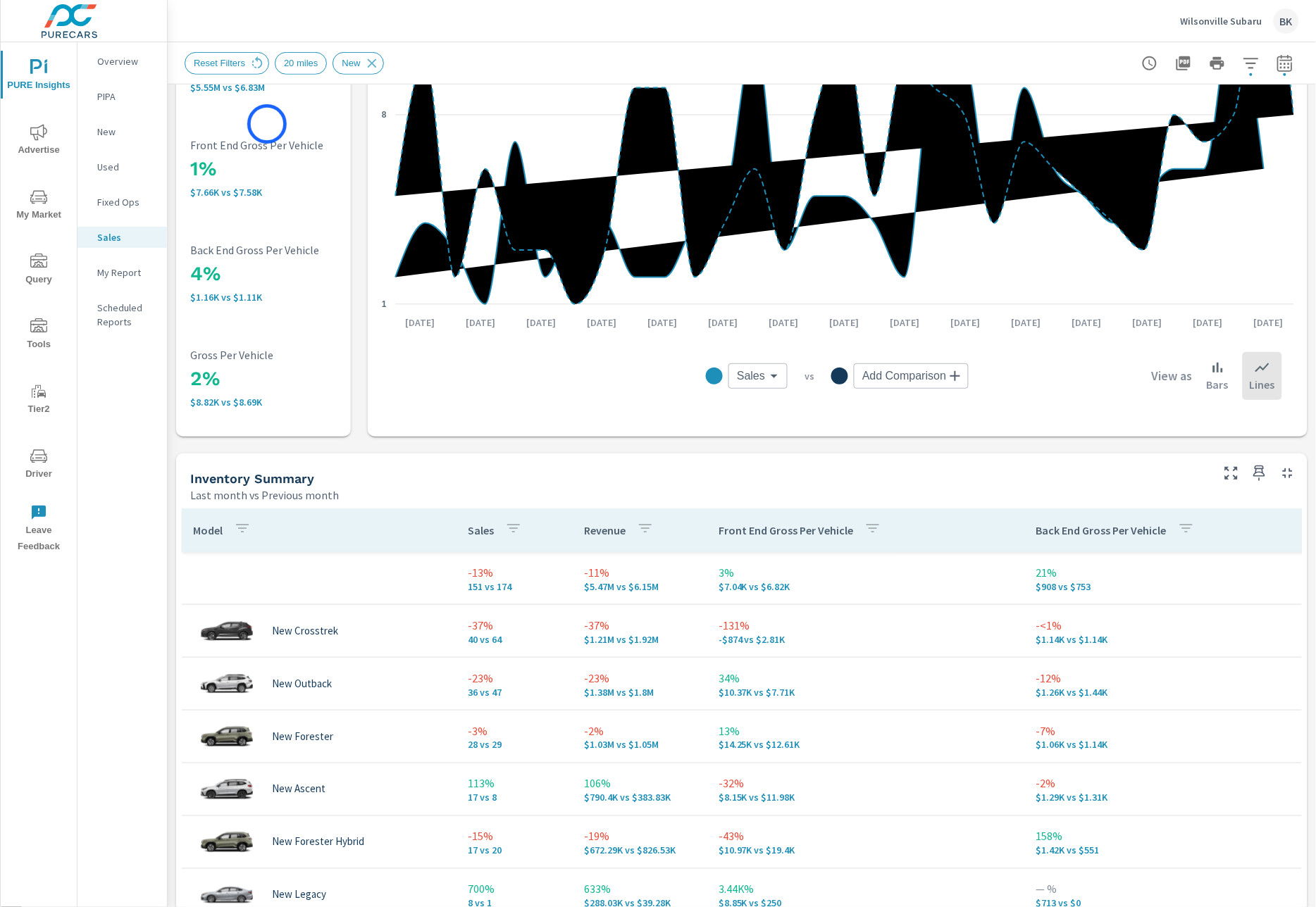
scroll to position [164, 0]
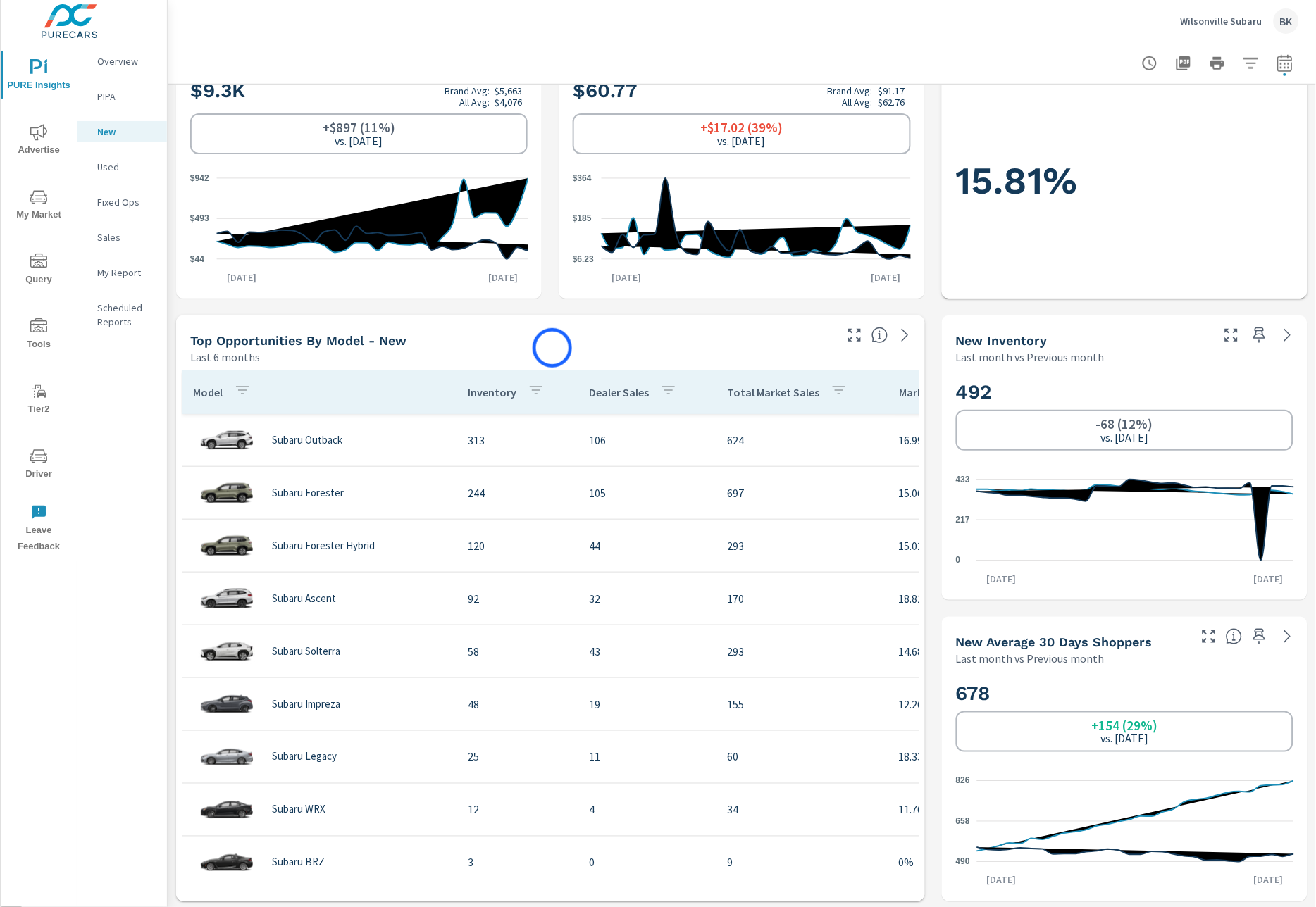
scroll to position [403, 0]
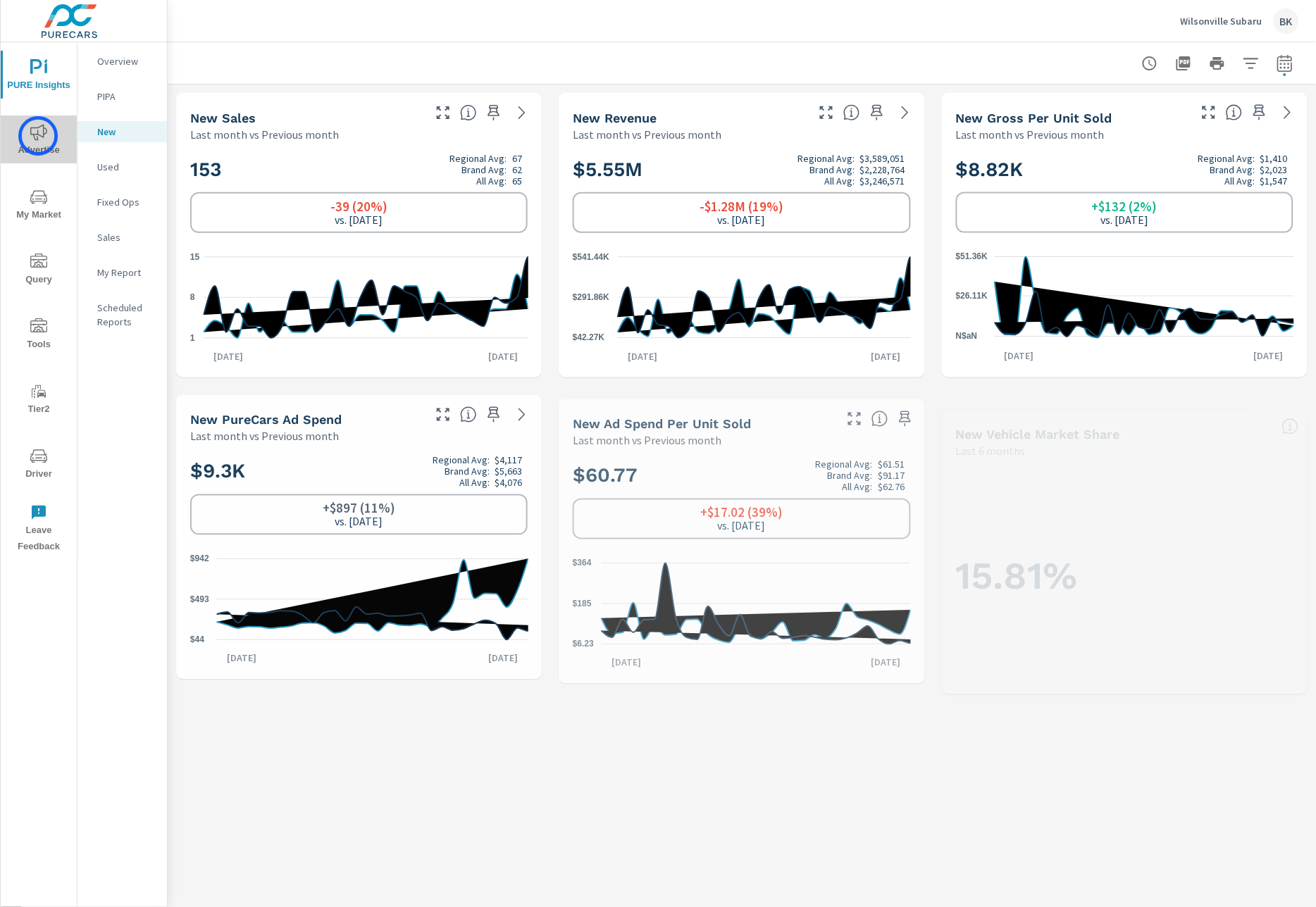
click at [38, 136] on icon "nav menu" at bounding box center [39, 132] width 17 height 17
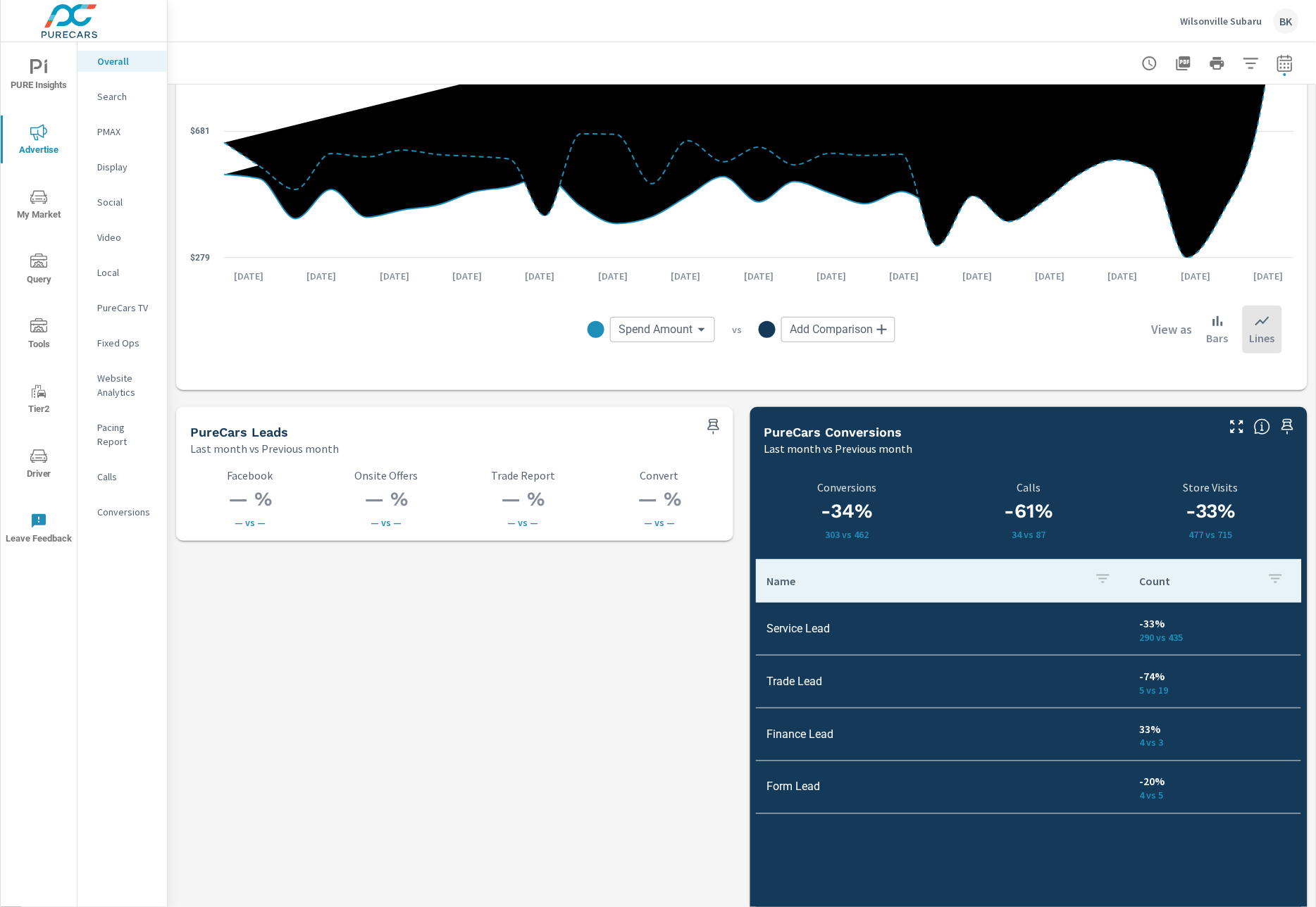
scroll to position [1645, 0]
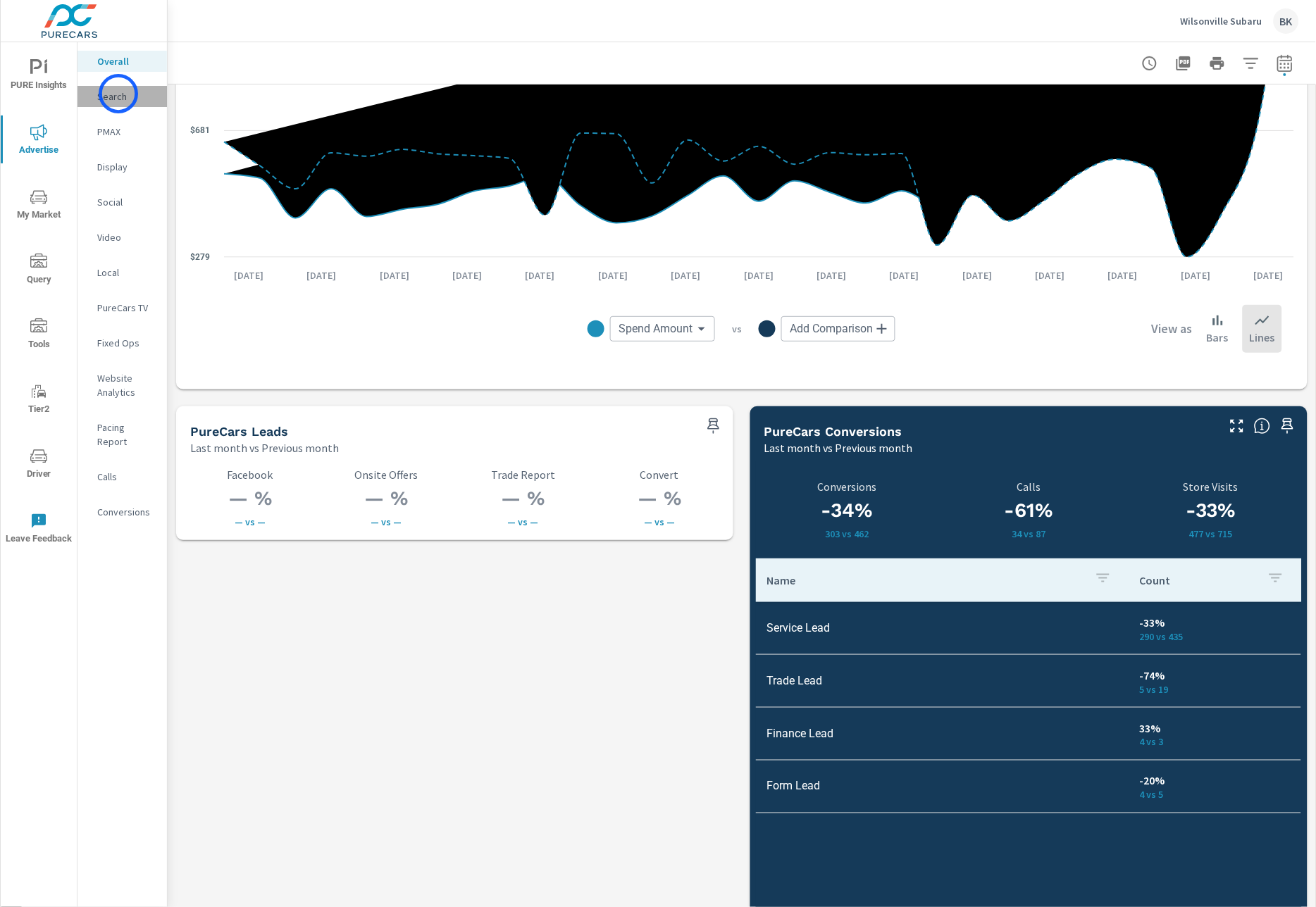
click at [118, 94] on p "Search" at bounding box center [126, 96] width 59 height 14
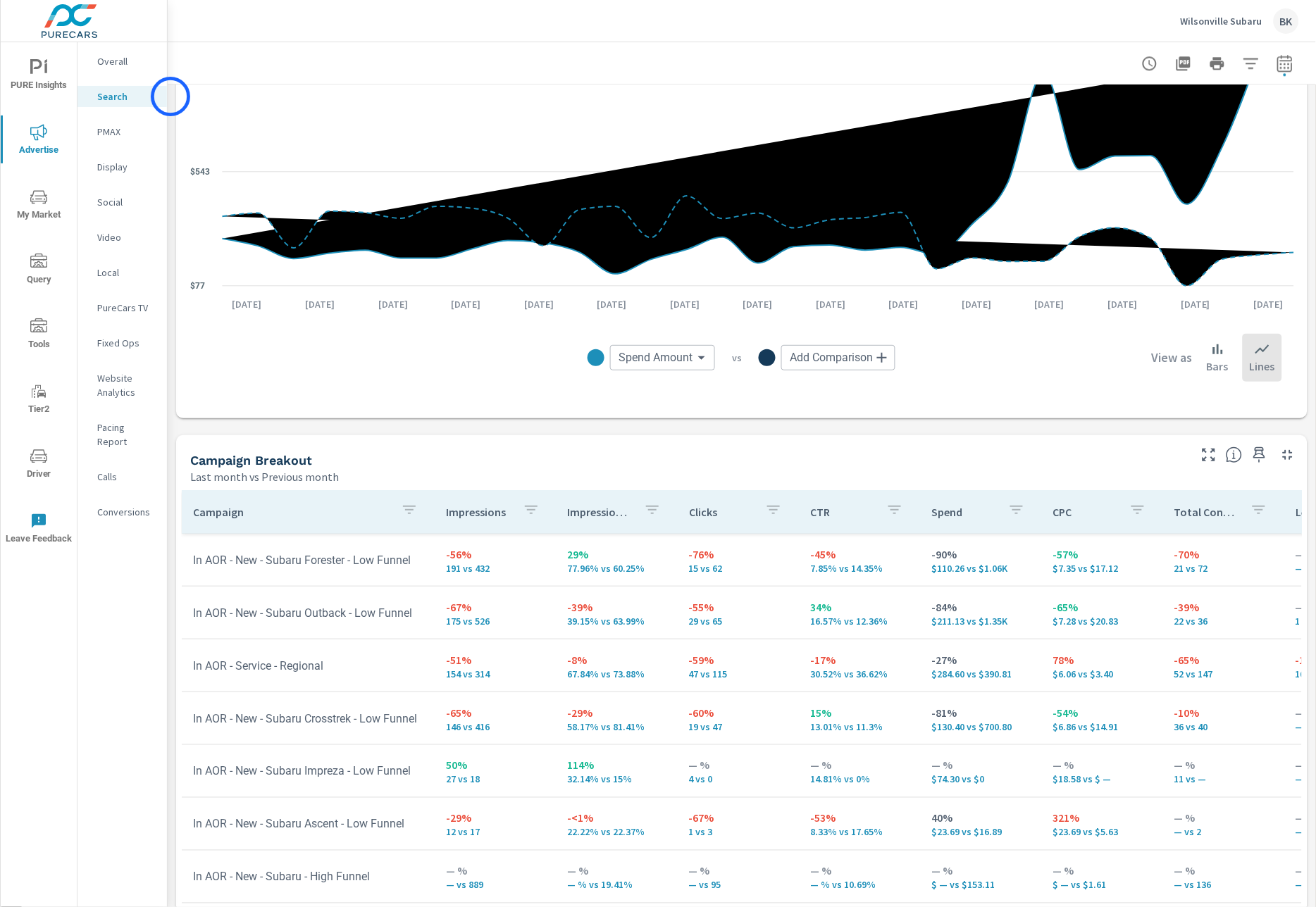
scroll to position [1136, 0]
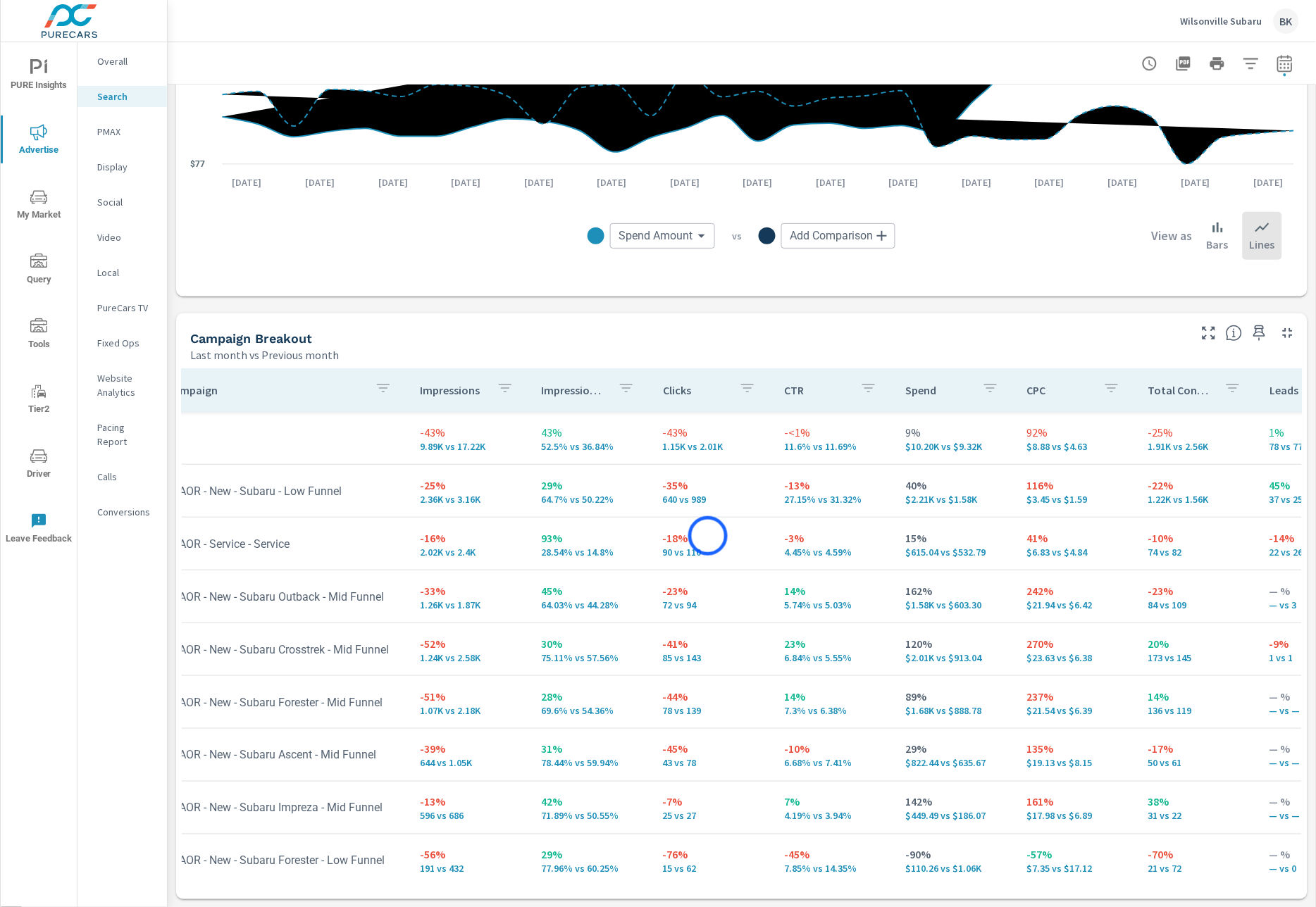
scroll to position [0, 20]
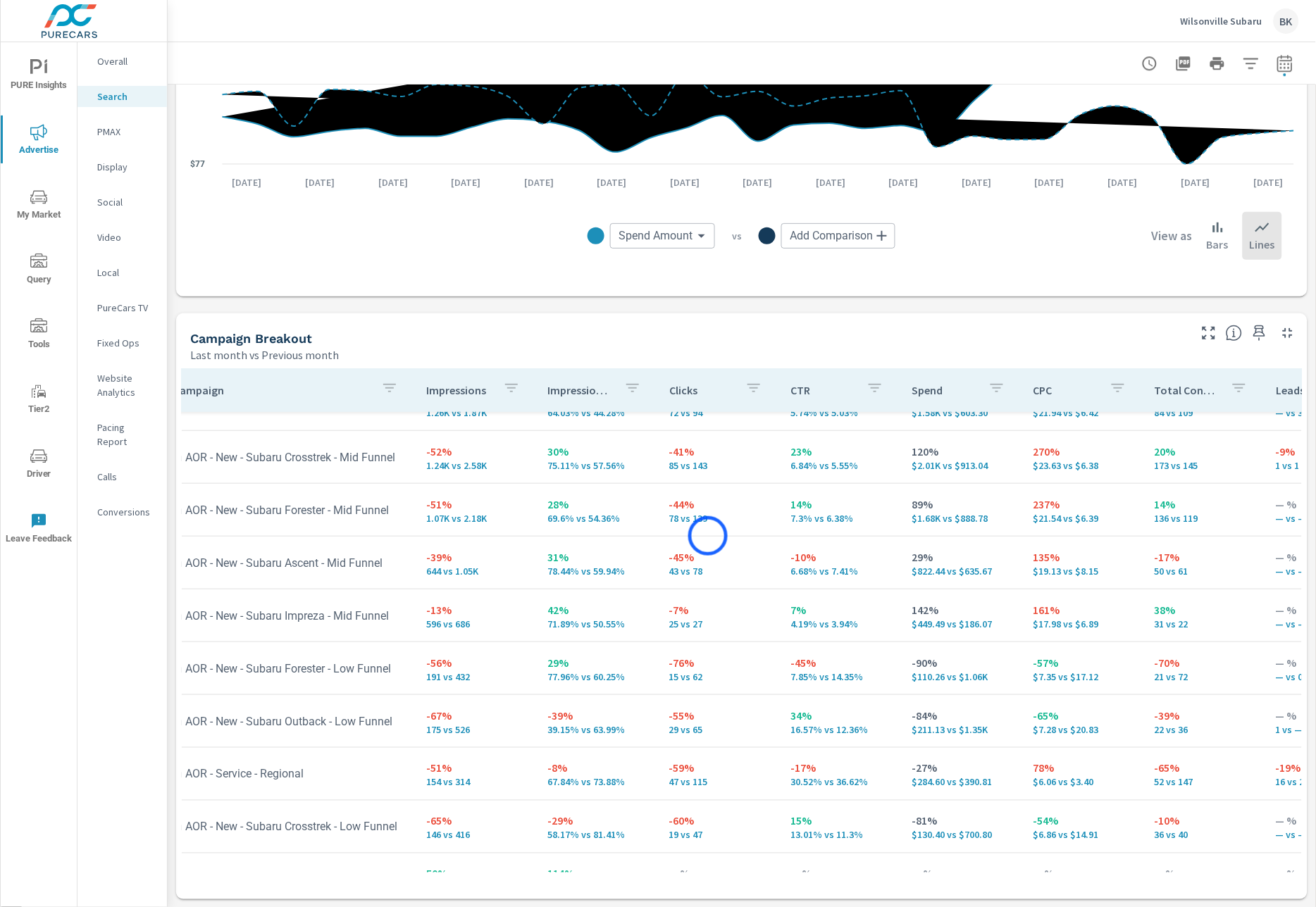
scroll to position [258, 20]
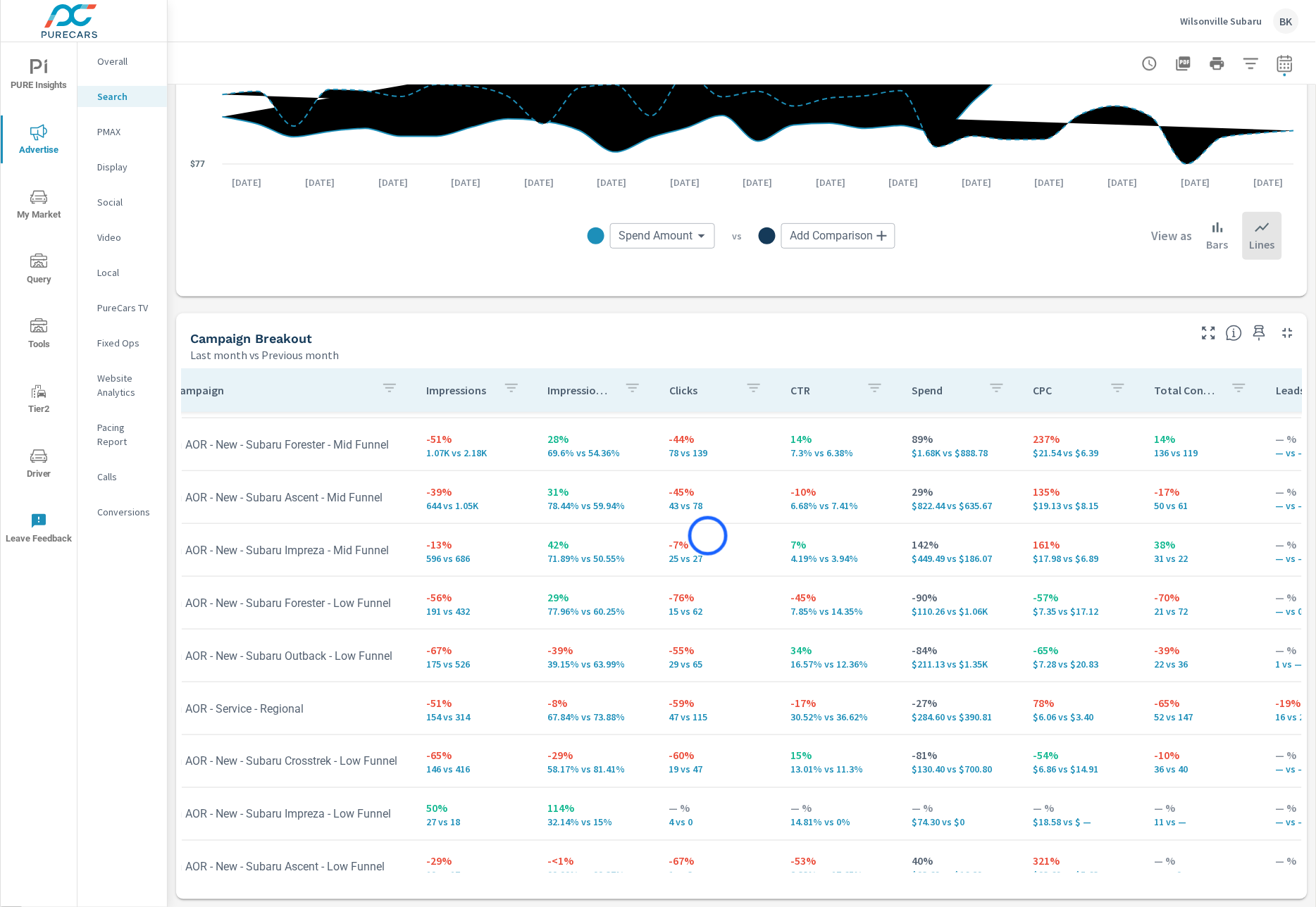
scroll to position [0, 20]
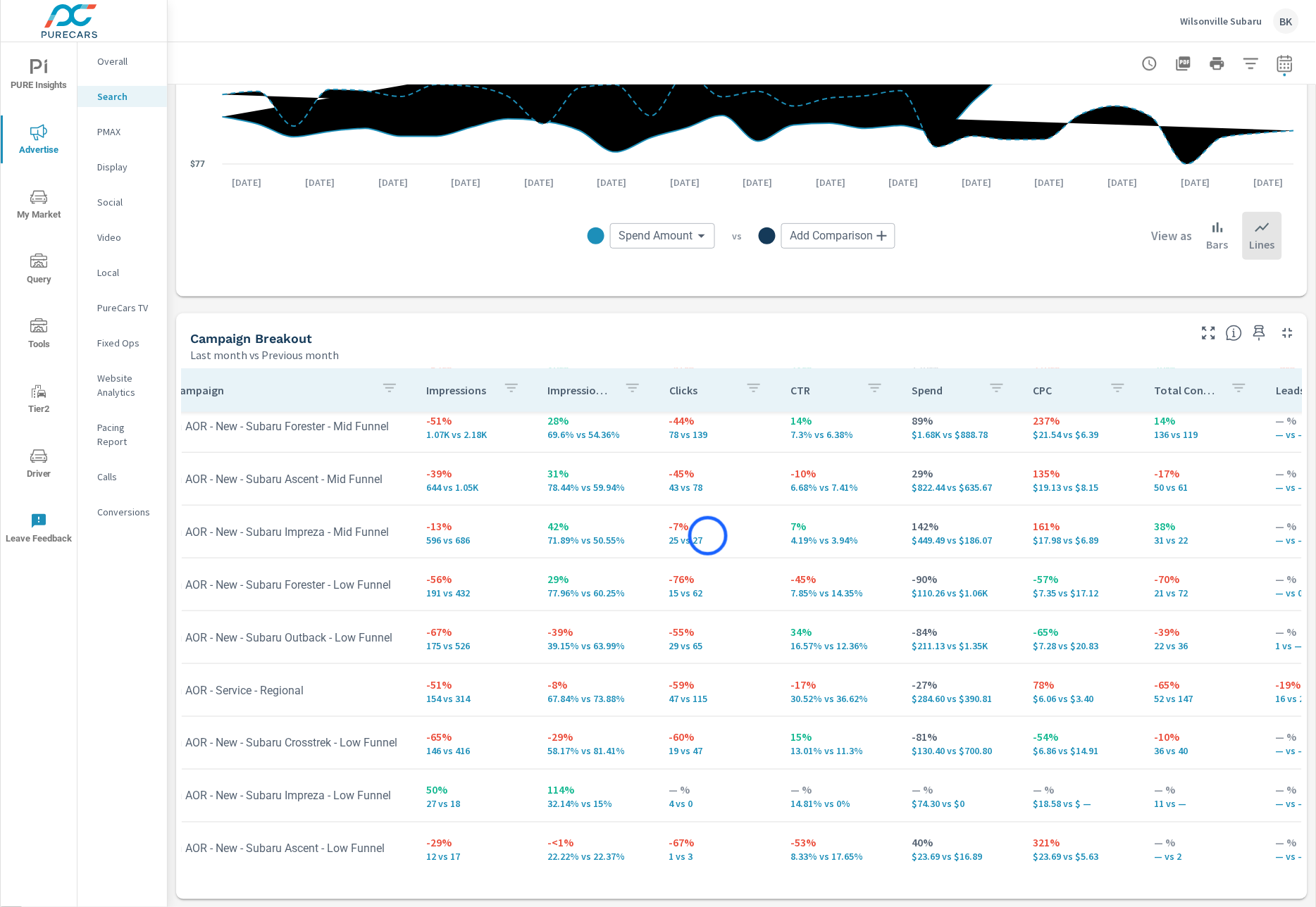
scroll to position [438, 20]
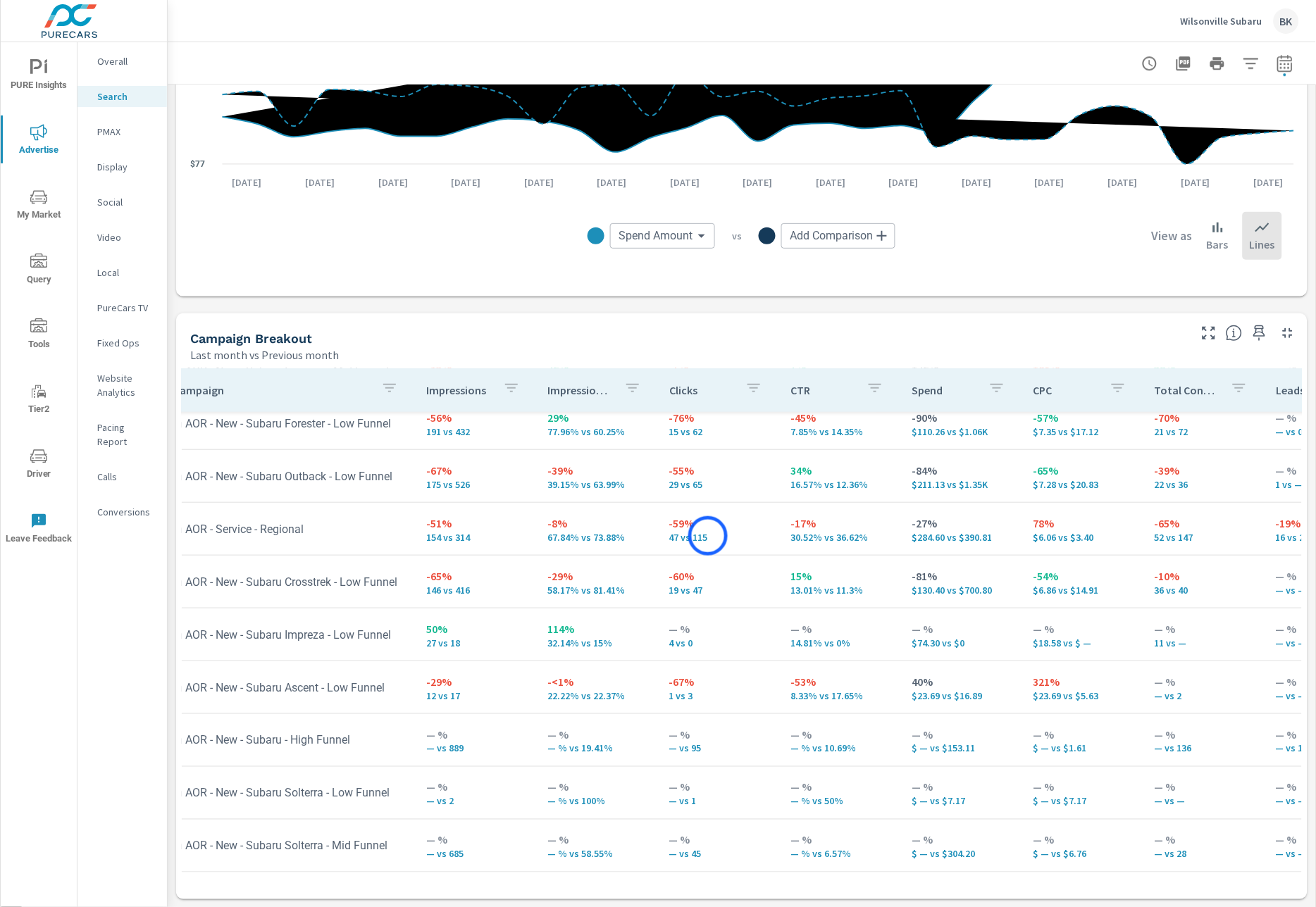
scroll to position [0, 20]
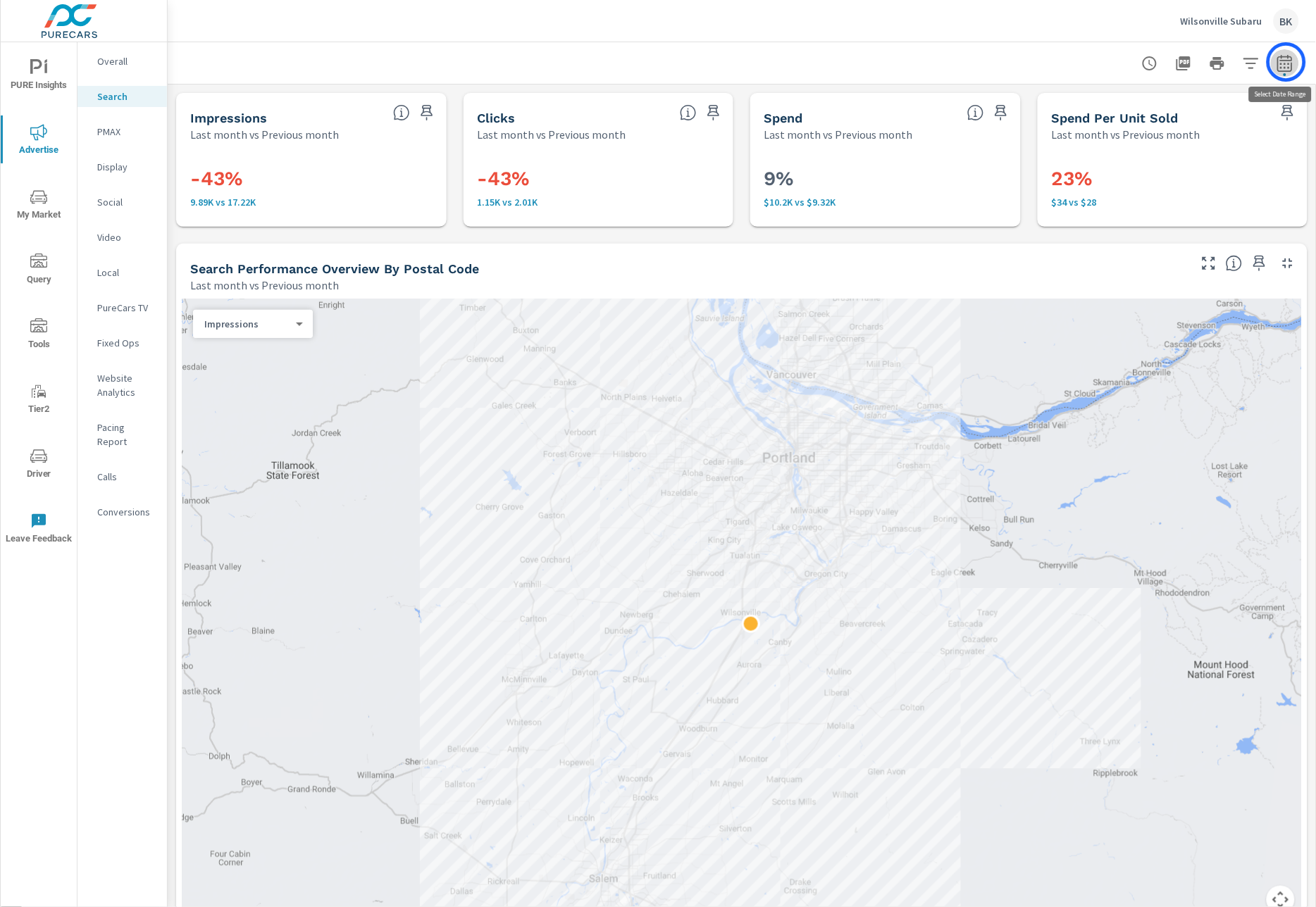
click at [1286, 62] on icon "button" at bounding box center [1284, 63] width 17 height 17
select select "Last month"
select select "Previous month"
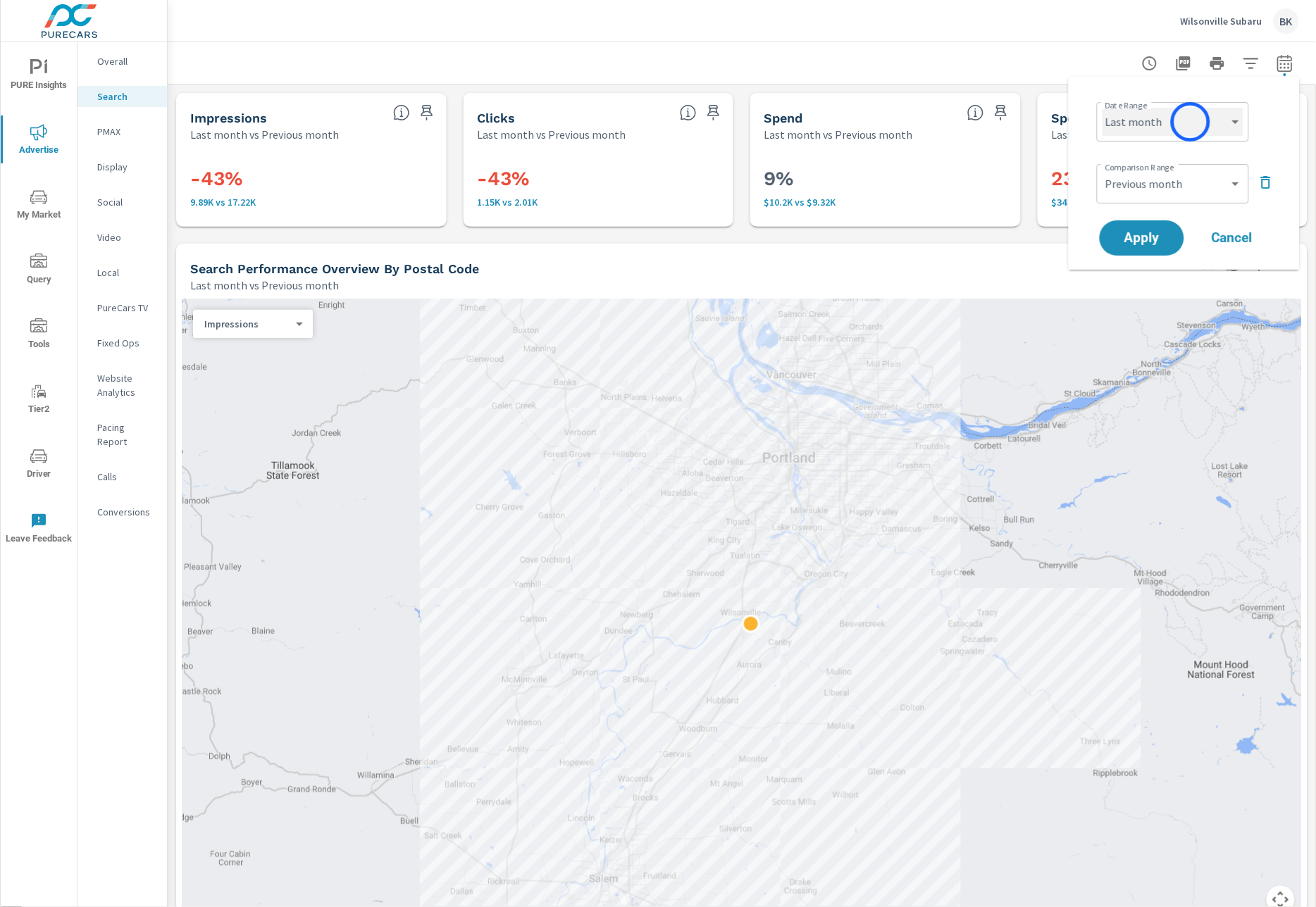
click at [1190, 122] on select "Custom Yesterday Last week Last 7 days Last 14 days Last 30 days Last 45 days L…" at bounding box center [1173, 122] width 141 height 28
click at [1103, 108] on select "Custom Yesterday Last week Last 7 days Last 14 days Last 30 days Last 45 days L…" at bounding box center [1173, 122] width 141 height 28
select select "Last 30 days"
click at [1168, 180] on select "Custom Previous period Previous month Previous year" at bounding box center [1173, 183] width 141 height 28
click at [1103, 169] on select "Custom Previous period Previous month Previous year" at bounding box center [1173, 183] width 141 height 28
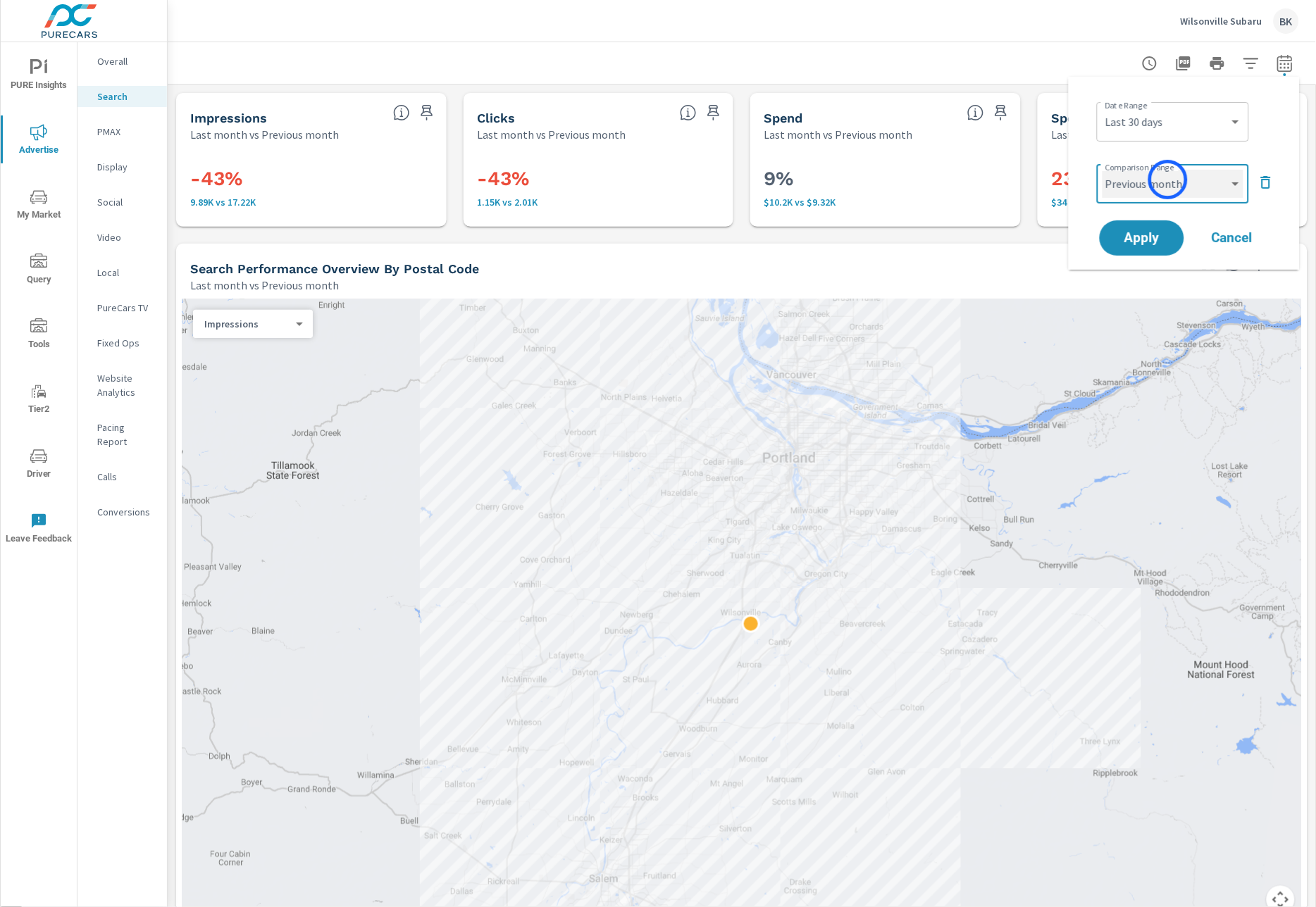
select select "Previous period"
click at [1156, 236] on span "Apply" at bounding box center [1142, 238] width 58 height 13
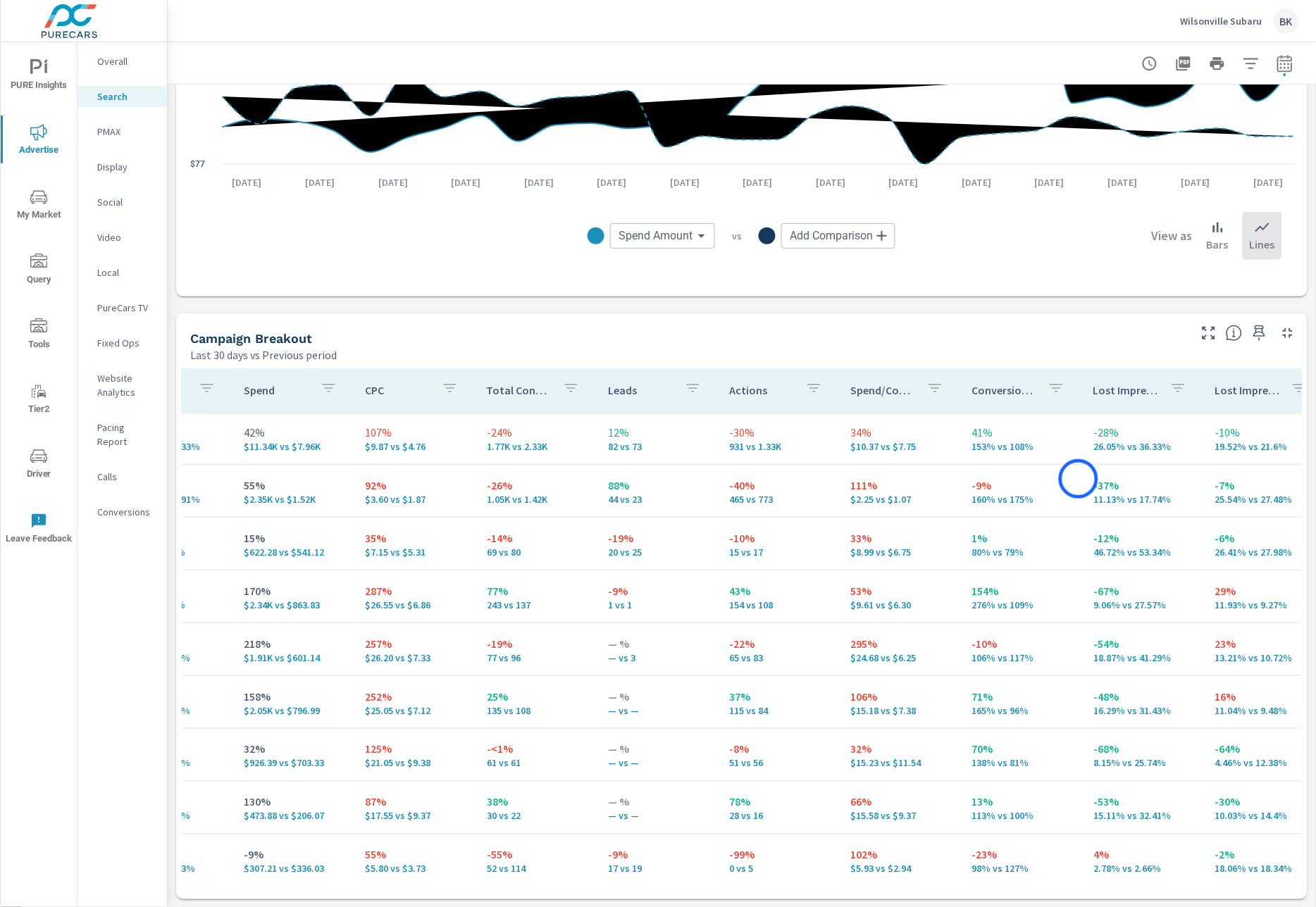
scroll to position [0, 385]
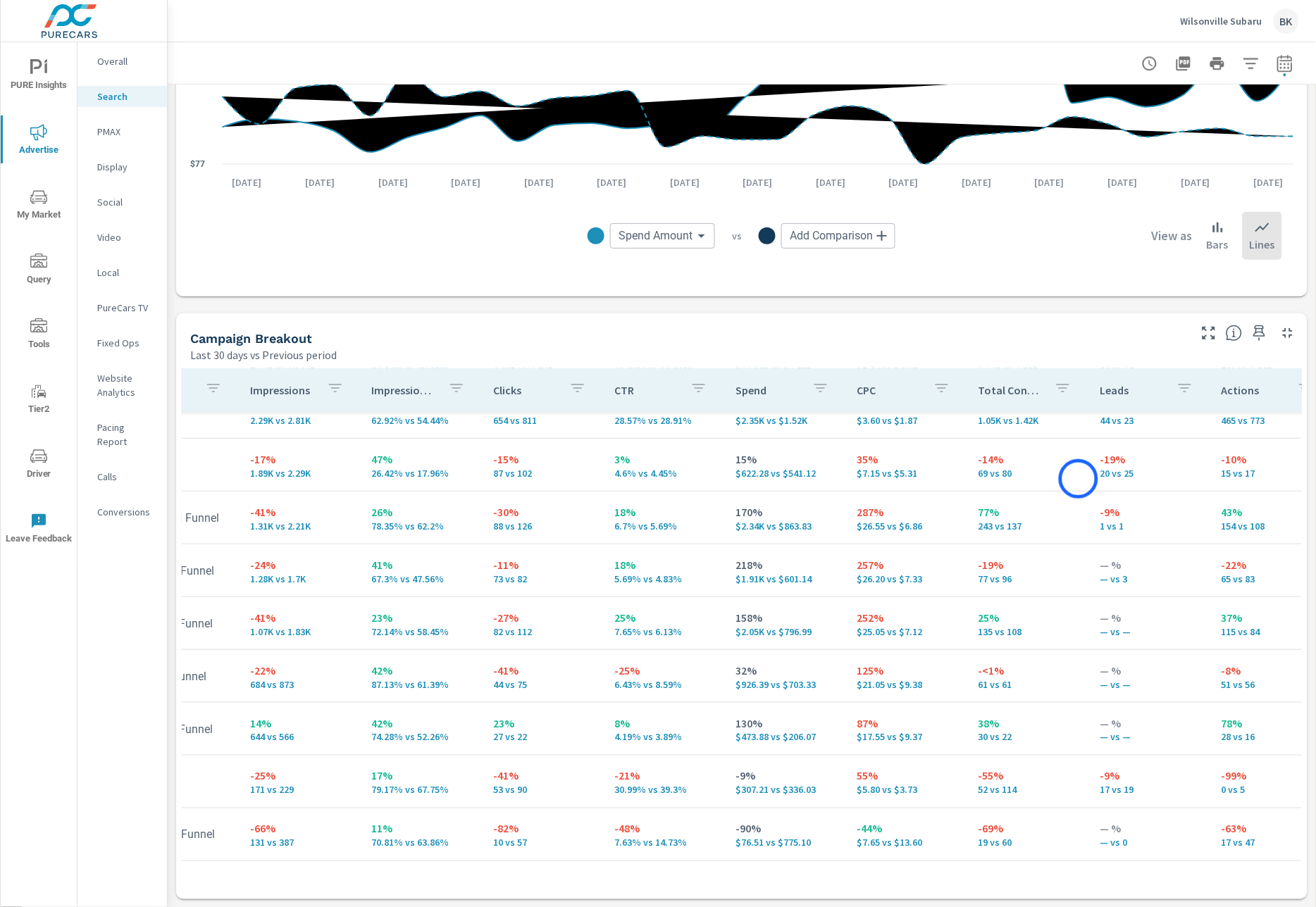
scroll to position [438, 196]
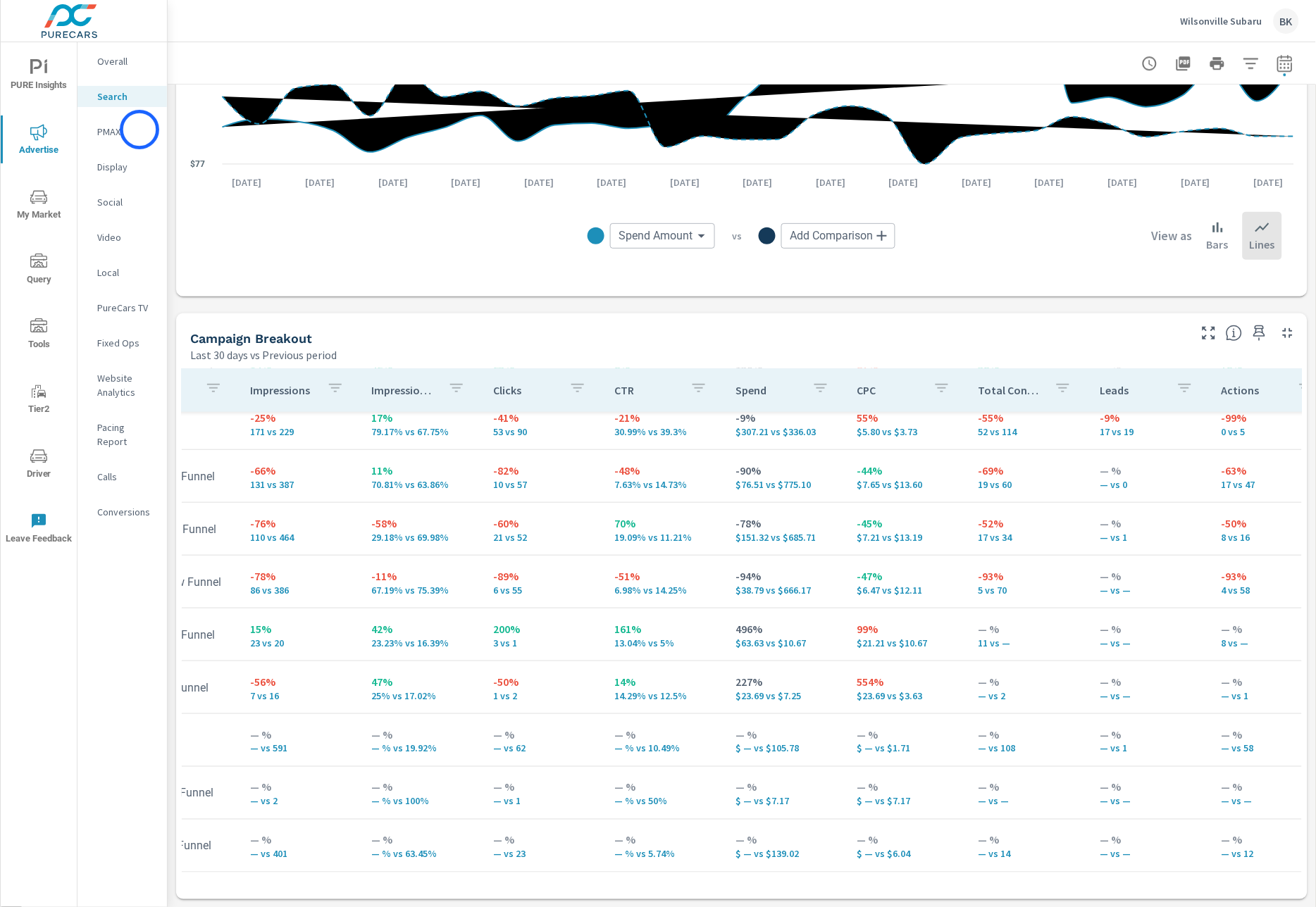
click at [140, 129] on p "PMAX" at bounding box center [126, 131] width 59 height 14
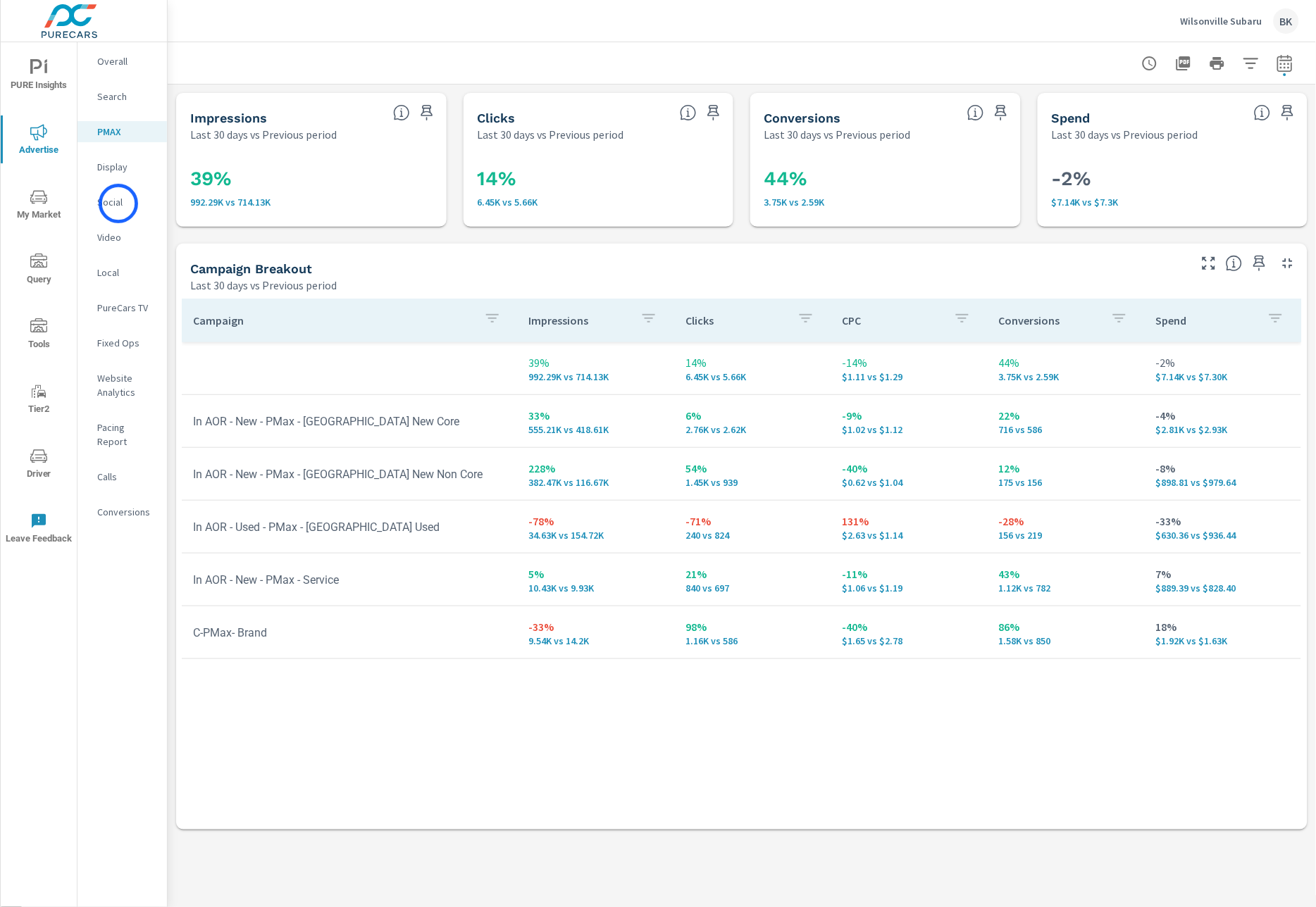
click at [118, 204] on p "Social" at bounding box center [126, 201] width 59 height 14
click at [111, 68] on div "Overall" at bounding box center [122, 61] width 89 height 21
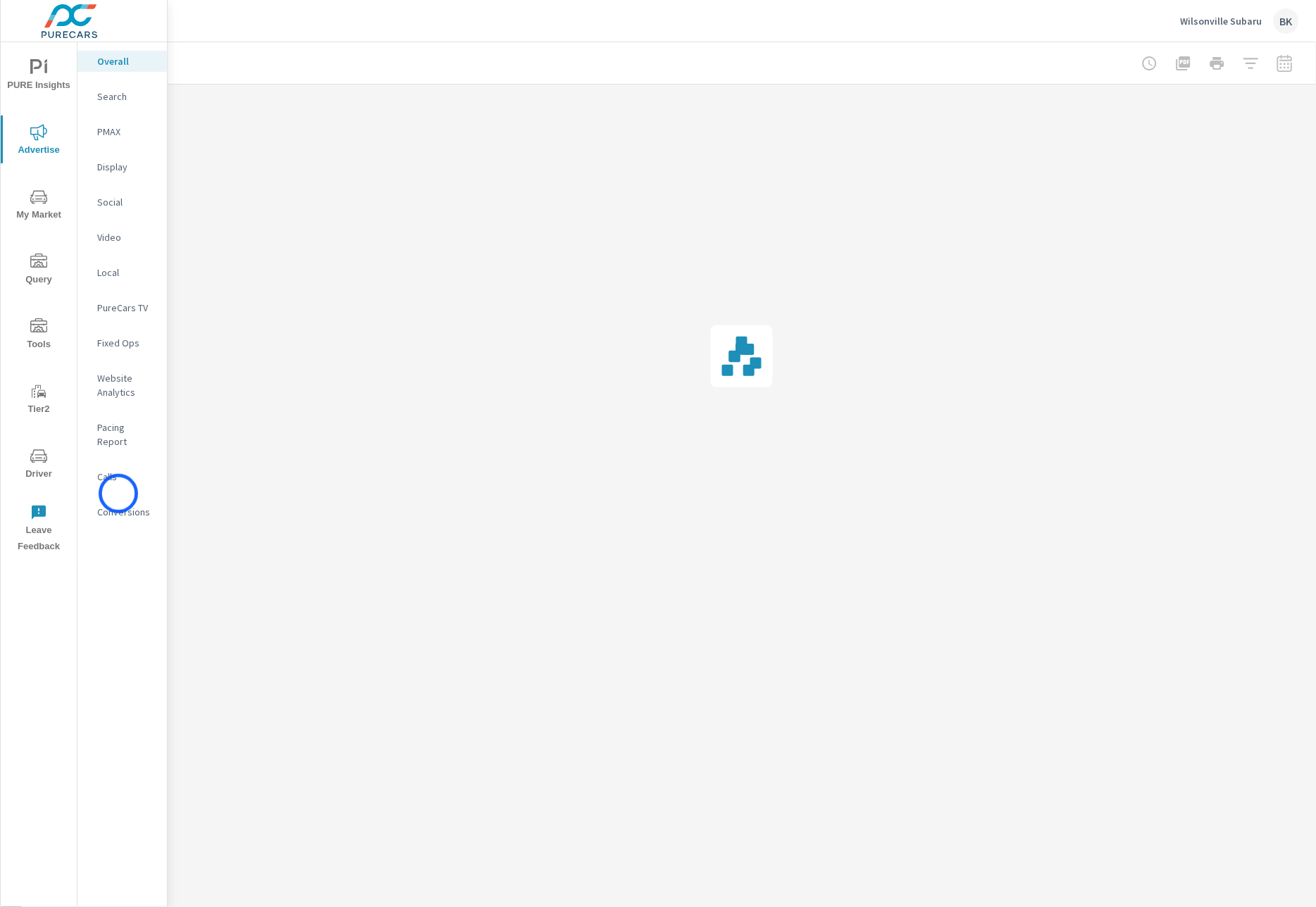
click at [118, 505] on p "Conversions" at bounding box center [126, 511] width 59 height 14
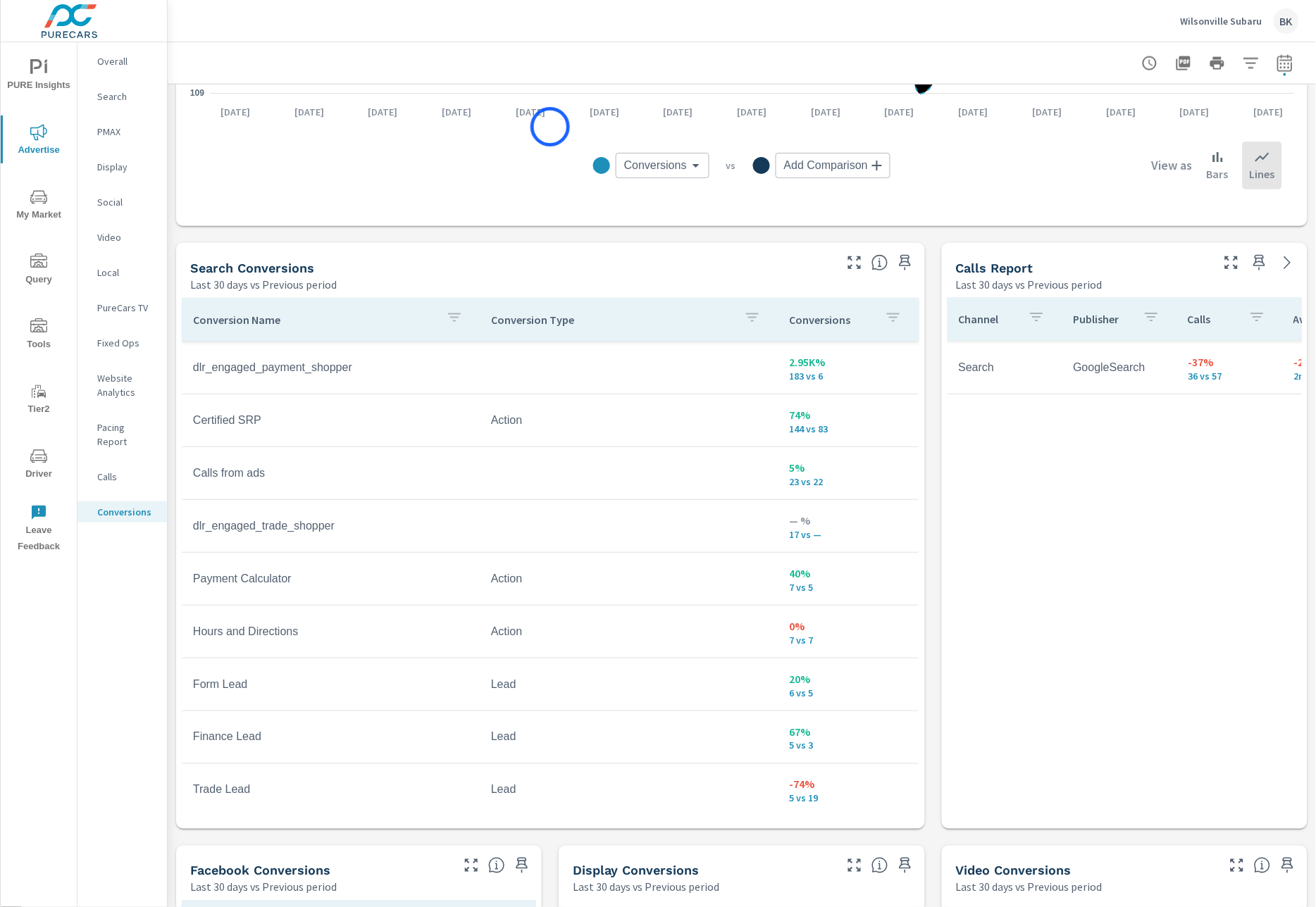
scroll to position [606, 0]
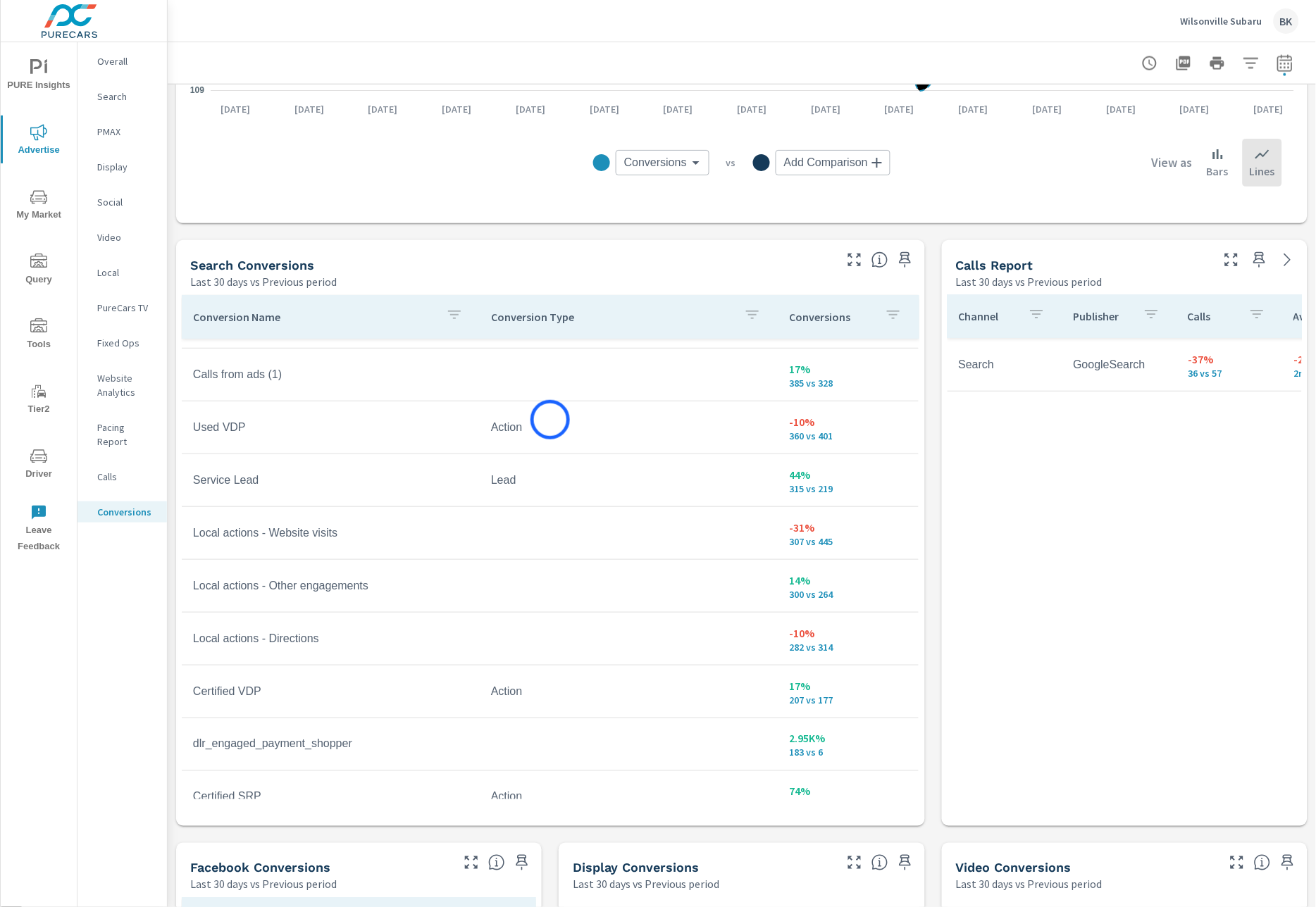
scroll to position [5, 0]
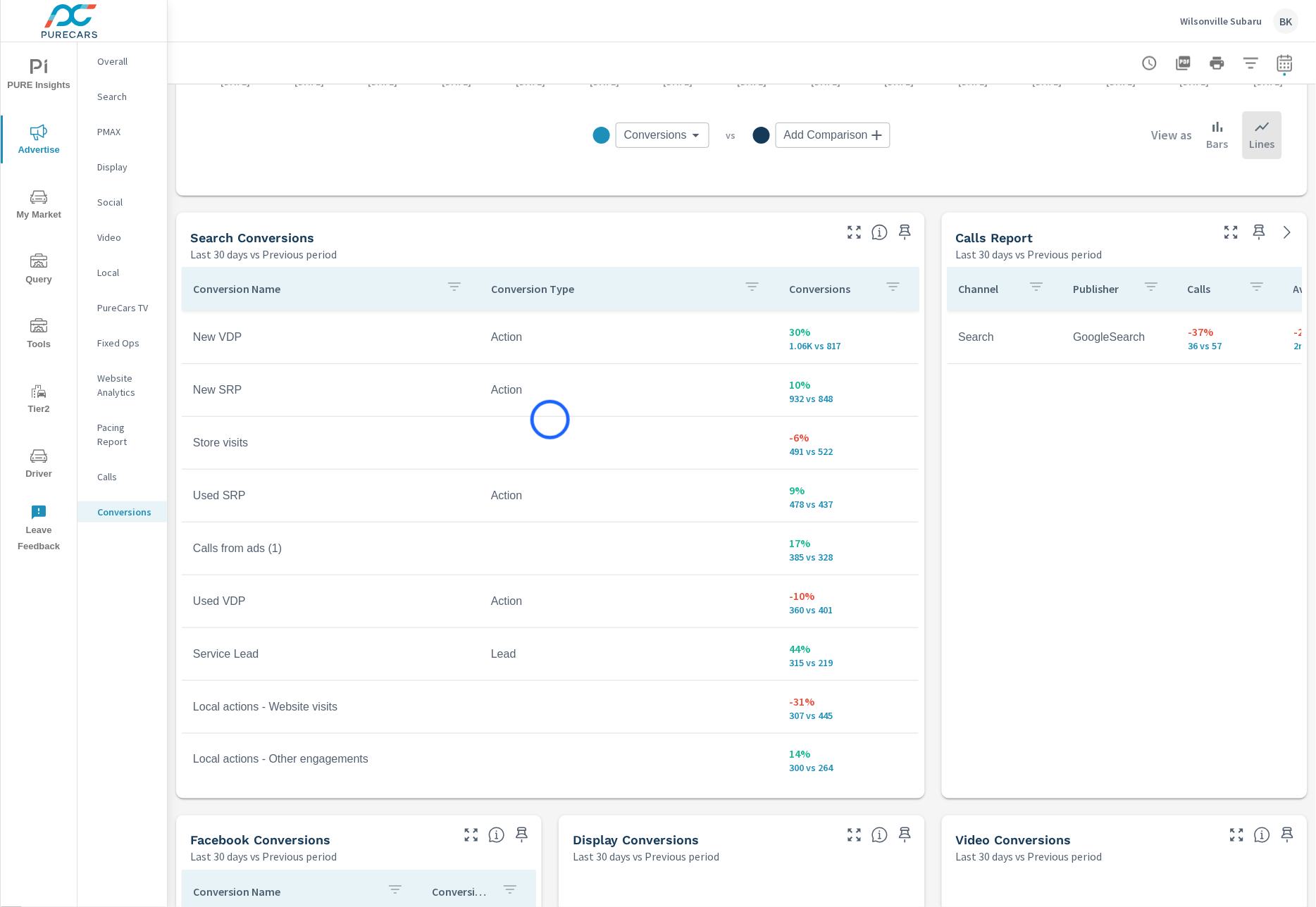
scroll to position [693, 0]
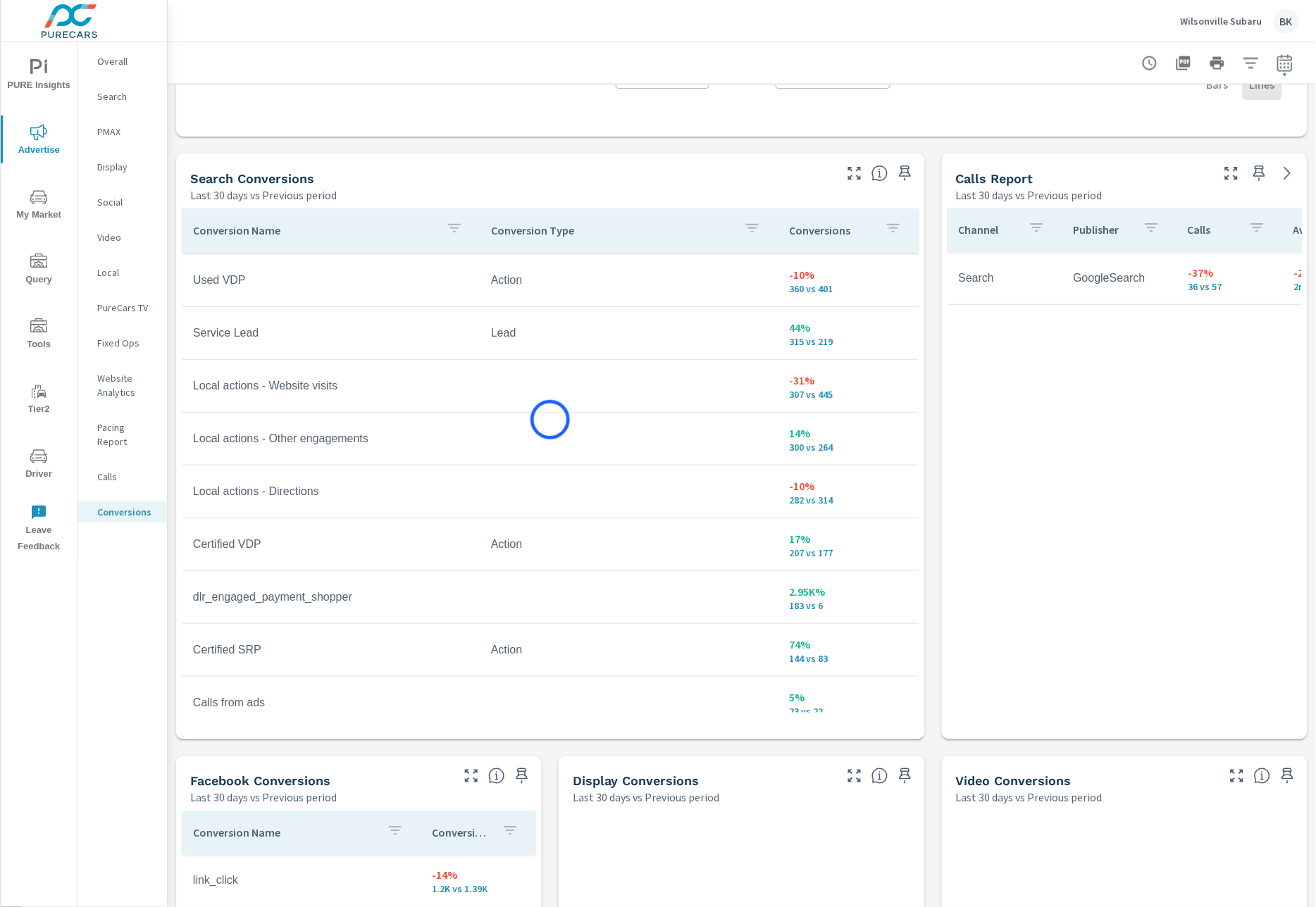
scroll to position [322, 0]
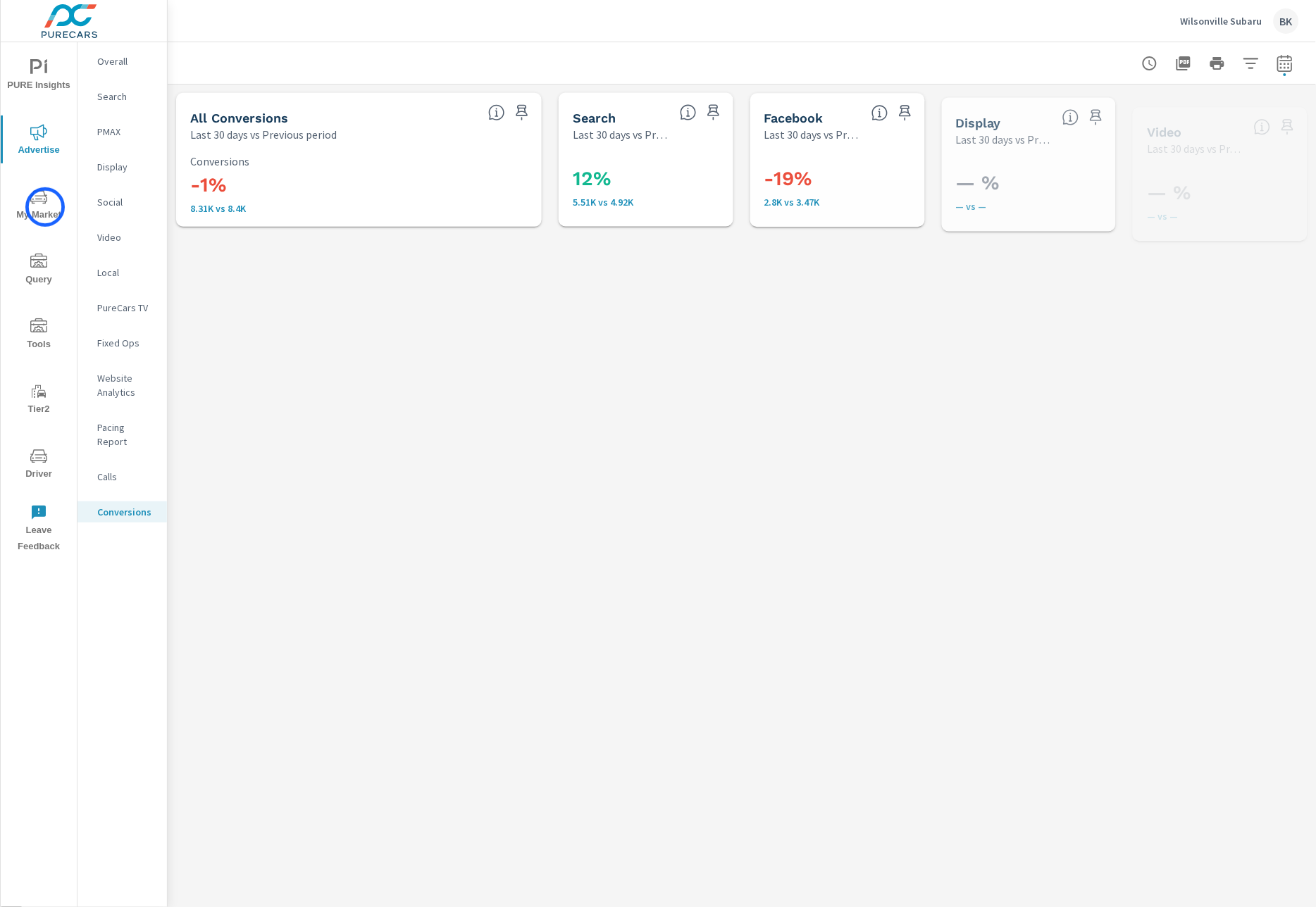
scroll to position [264, 0]
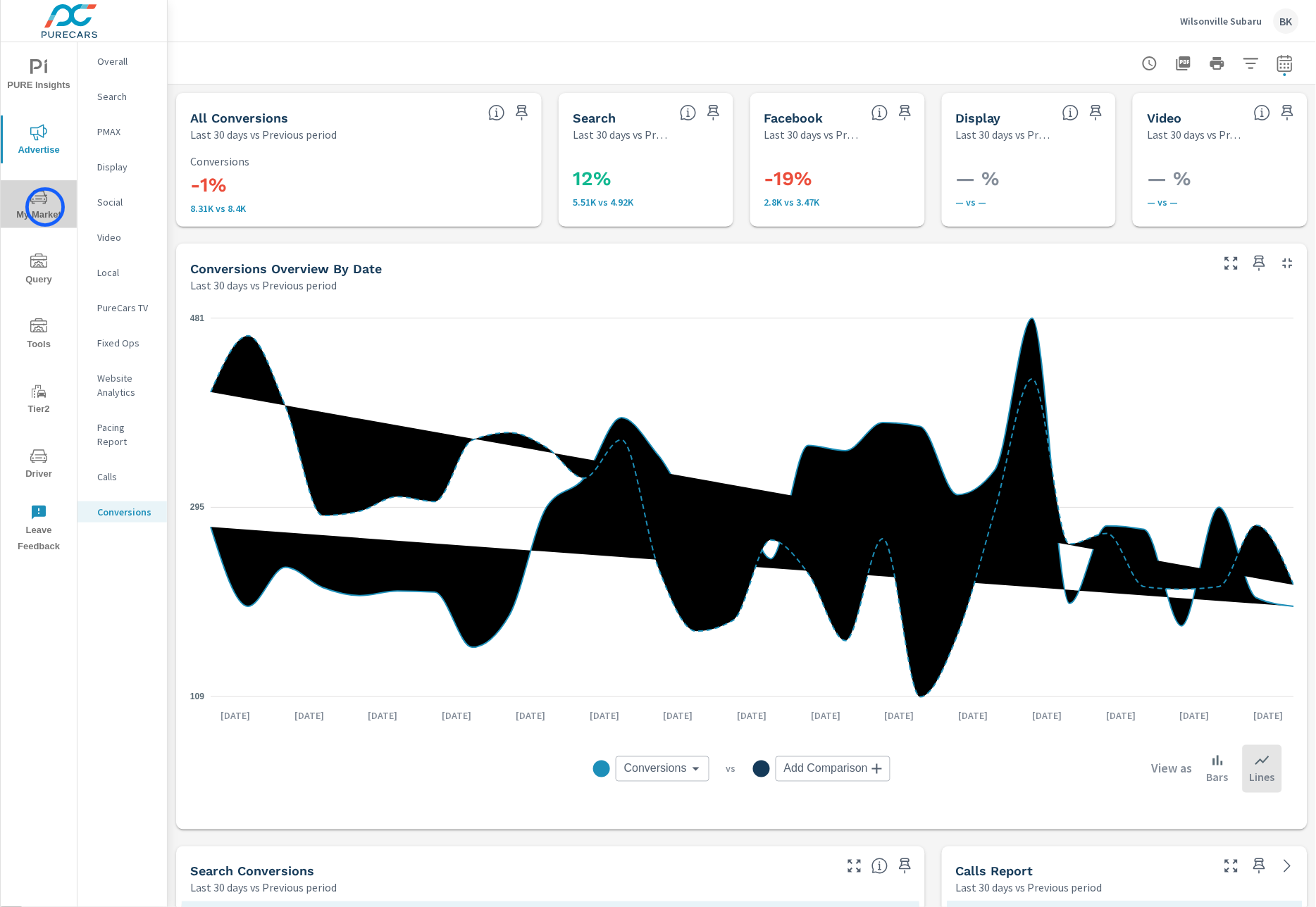
click at [45, 207] on span "My Market" at bounding box center [38, 206] width 68 height 34
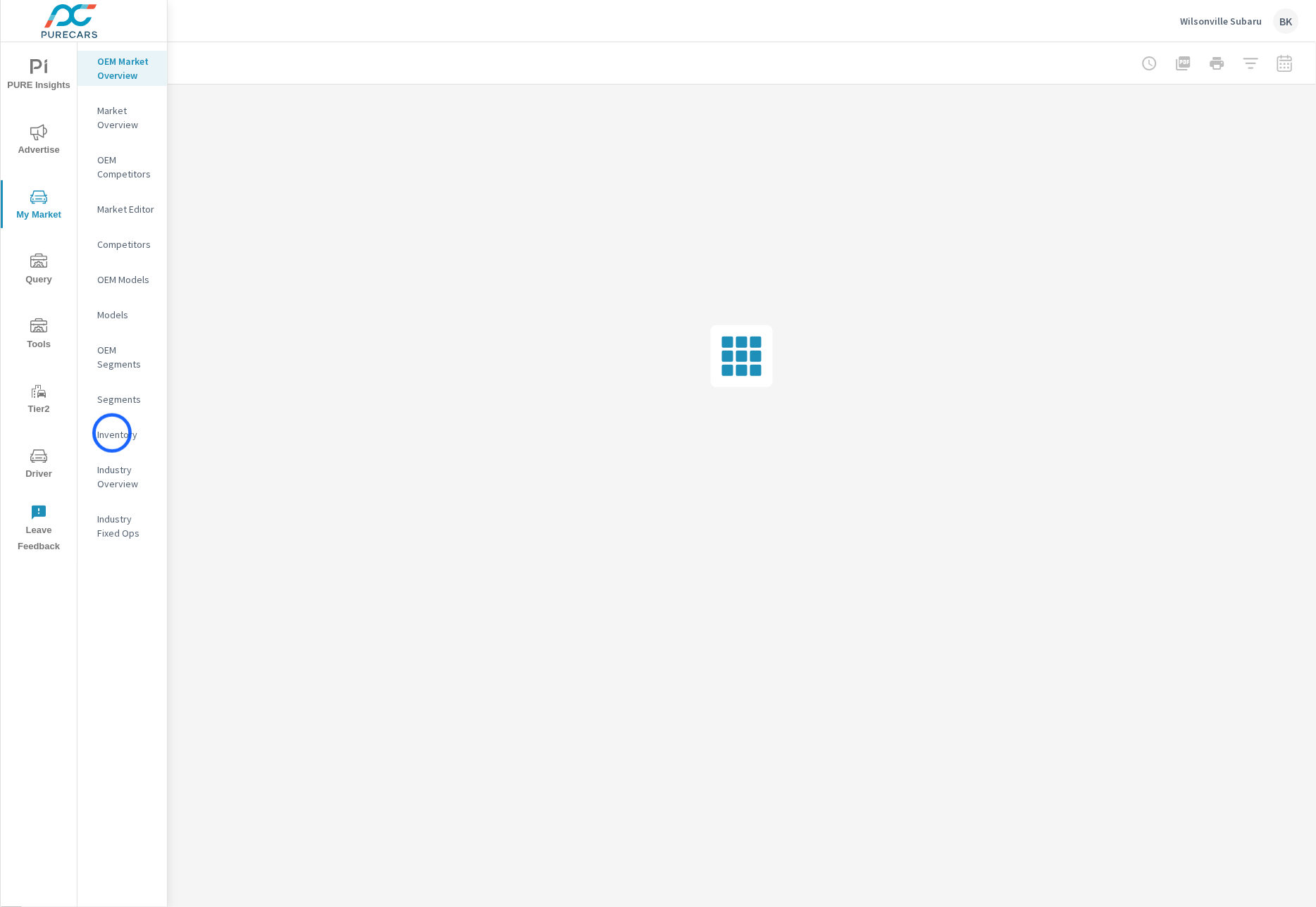
click at [112, 433] on p "Inventory" at bounding box center [126, 434] width 59 height 14
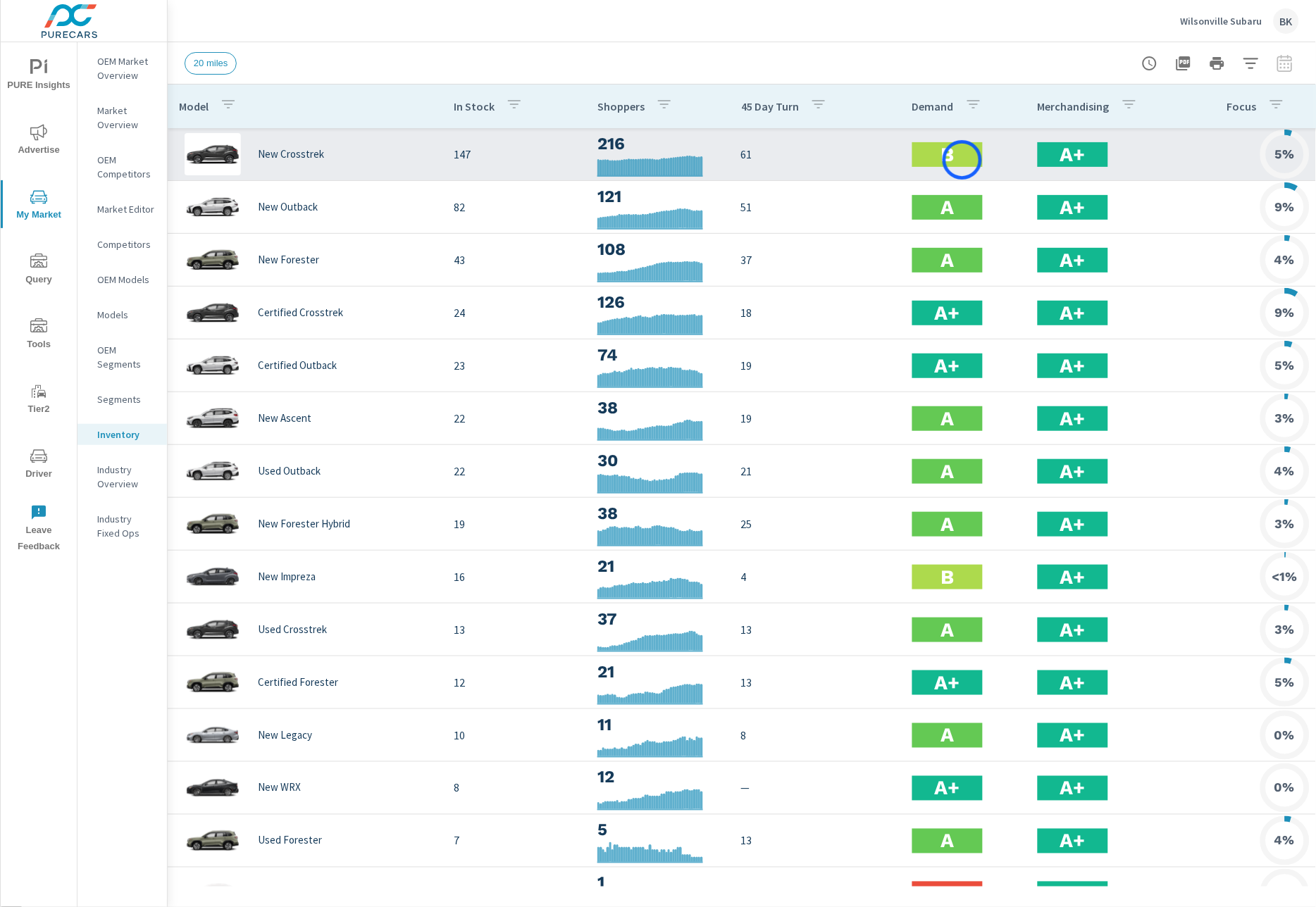
click at [962, 160] on div "B" at bounding box center [947, 155] width 71 height 24
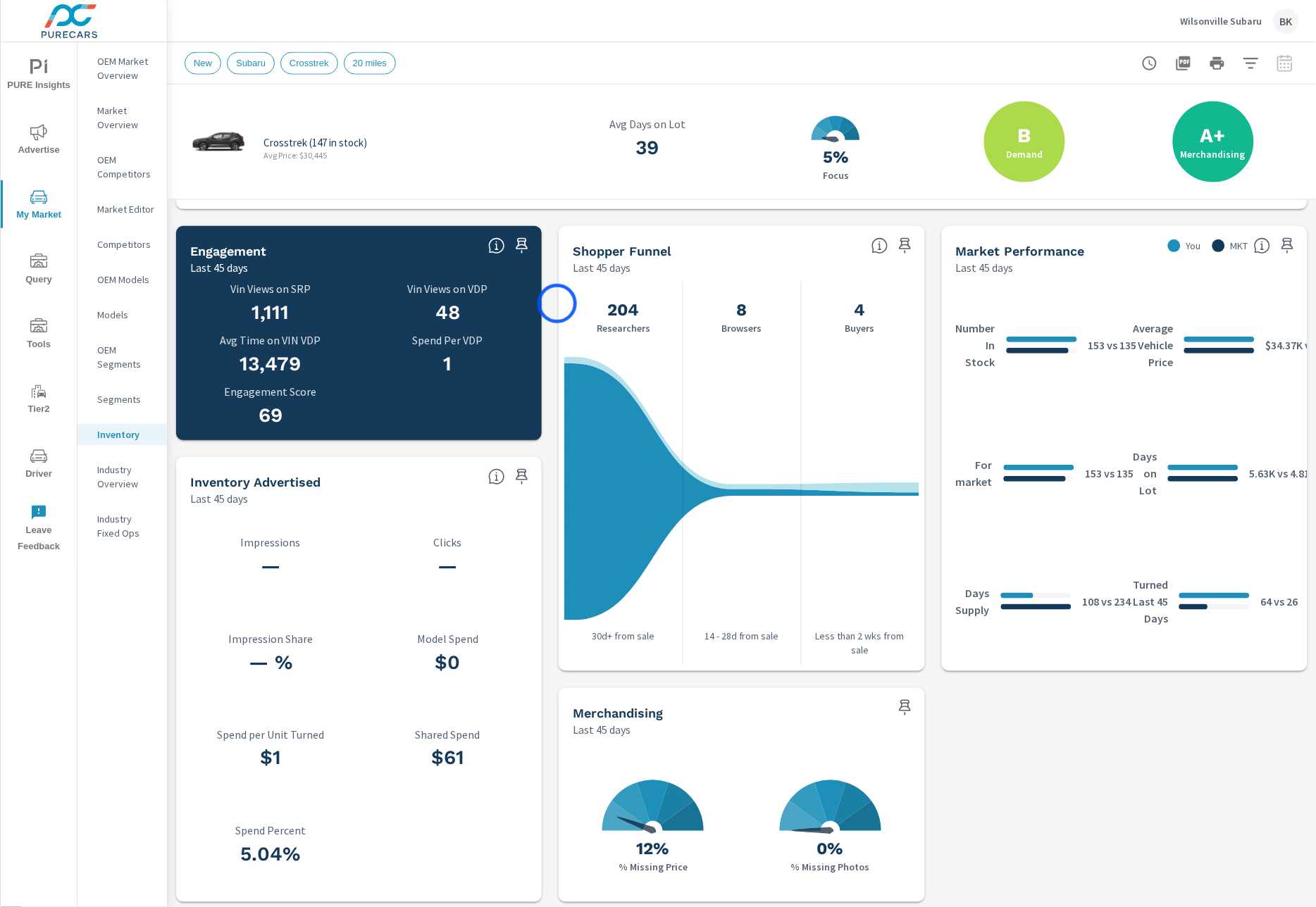
scroll to position [447, 0]
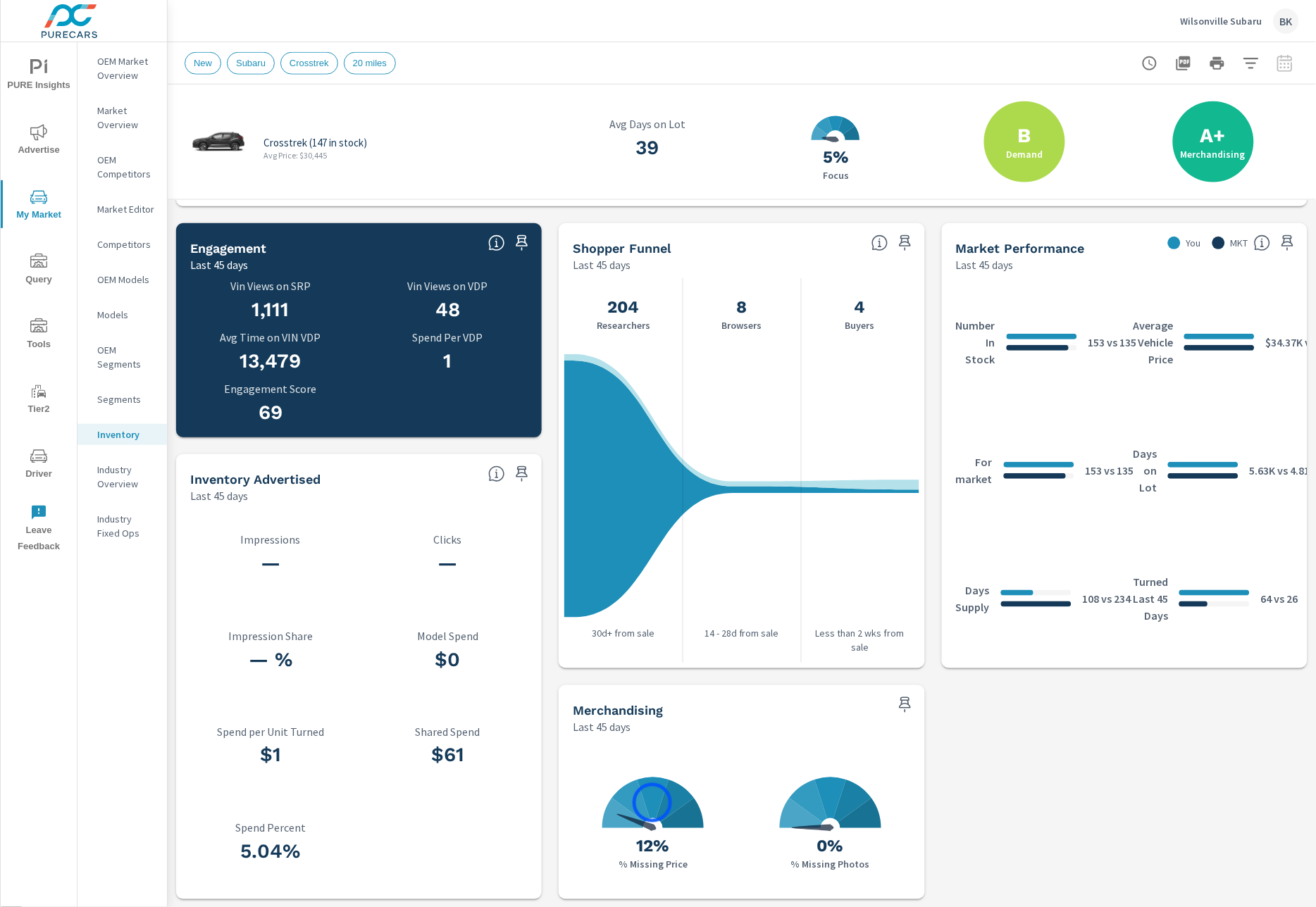
click at [652, 803] on icon at bounding box center [653, 798] width 32 height 42
click at [647, 848] on h3 "12%" at bounding box center [653, 846] width 69 height 24
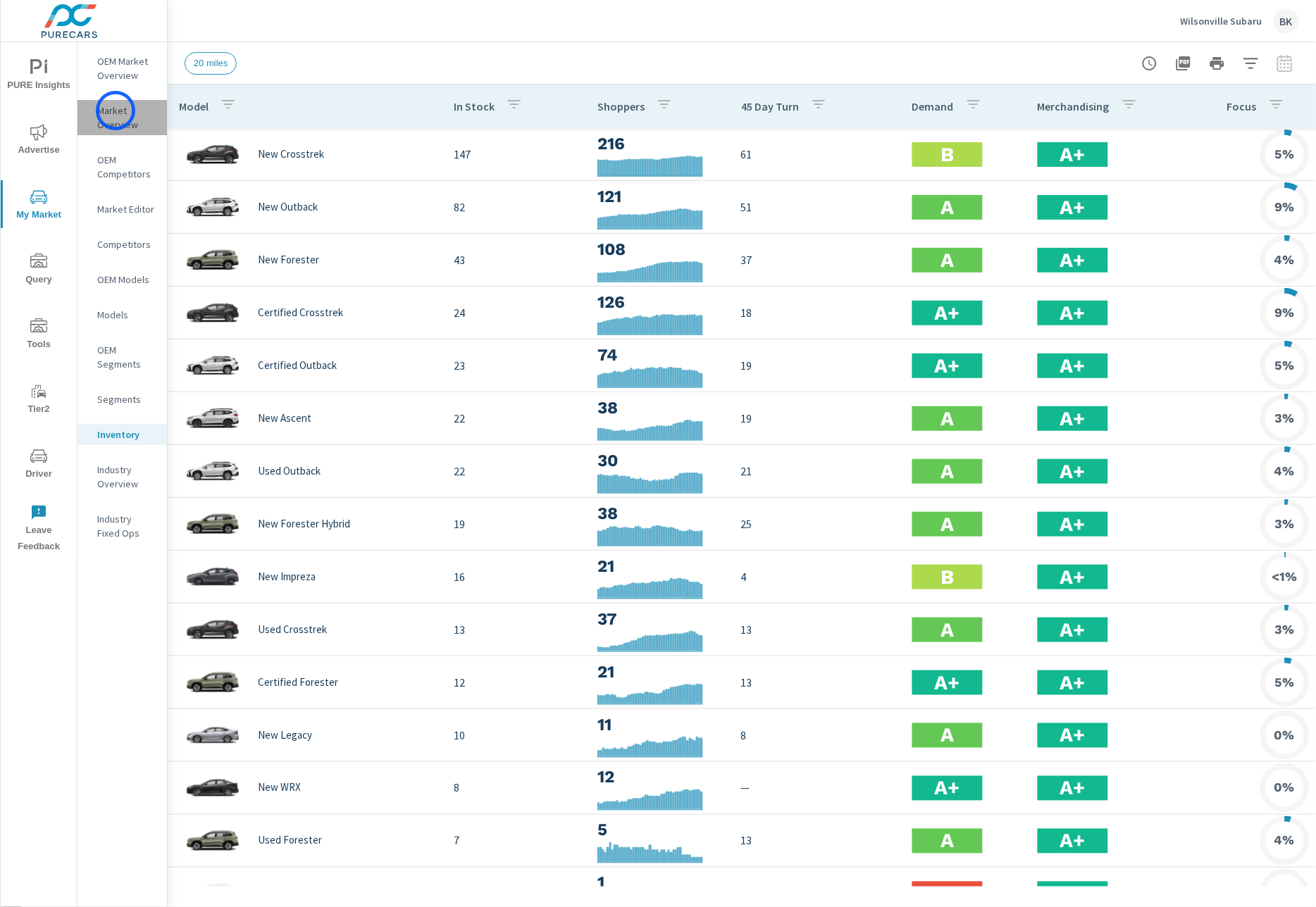
click at [115, 111] on p "Market Overview" at bounding box center [126, 117] width 59 height 28
